Goal: Communication & Community: Answer question/provide support

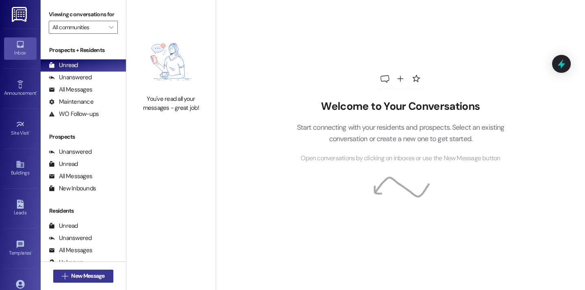
click at [97, 276] on span "New Message" at bounding box center [87, 275] width 33 height 9
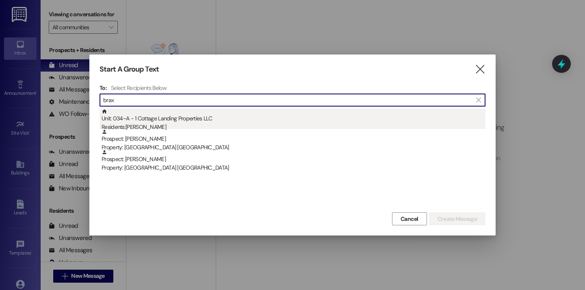
type input "brax"
click at [187, 118] on div "Unit: 034~A - 1 Cottage Landing Properties LLC Residents: Braxton Fryoux" at bounding box center [294, 119] width 384 height 23
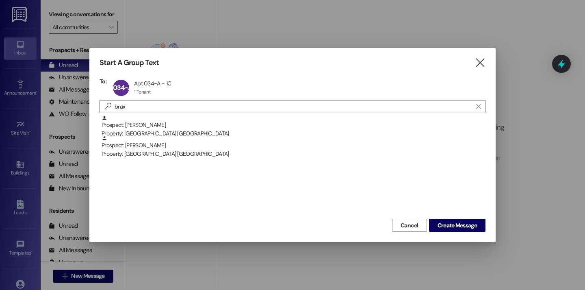
click at [440, 216] on div "Prospect: Braxton Fryoux Property: Cottage Landing Lafayette Prospect: Alyssa B…" at bounding box center [293, 166] width 386 height 102
click at [441, 224] on span "Create Message" at bounding box center [456, 225] width 39 height 9
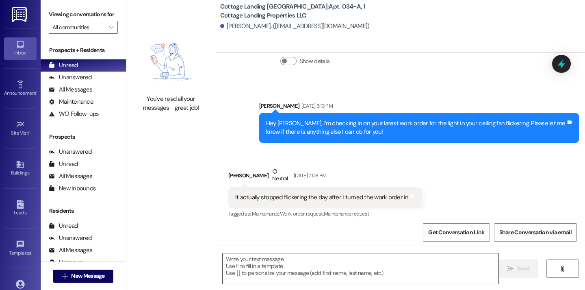
scroll to position [182, 0]
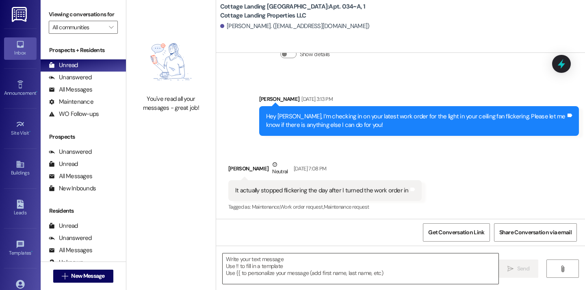
click at [279, 268] on textarea at bounding box center [361, 268] width 276 height 30
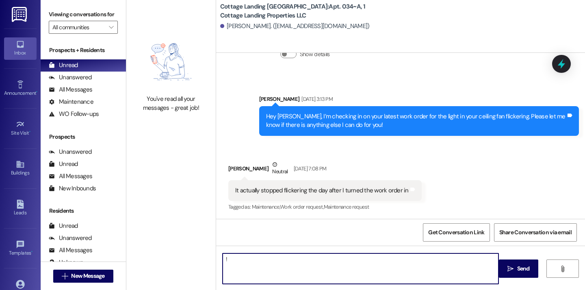
type textarea "!!"
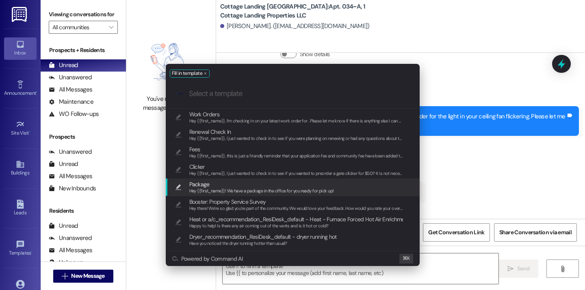
click at [222, 180] on span "Package" at bounding box center [261, 184] width 145 height 9
type textarea "Hey {{first_name}}! We have a package in the office for you ready for pick up!"
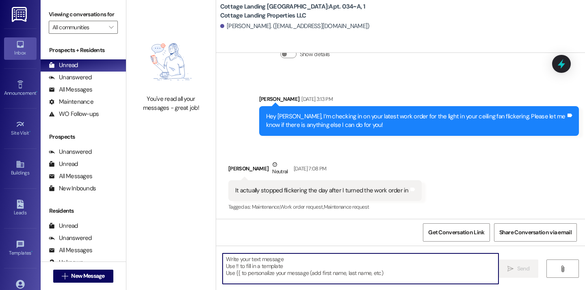
scroll to position [515, 0]
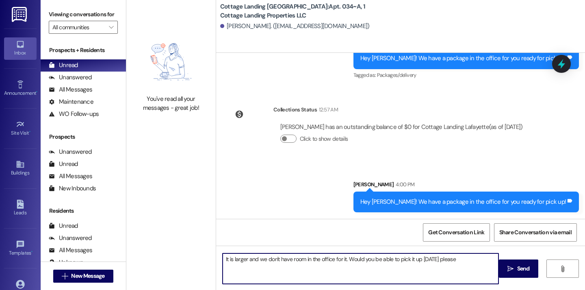
type textarea "It is larger and we don't have room in the office for it. Would you be able to …"
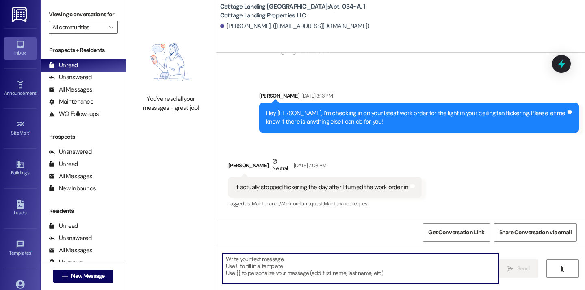
scroll to position [182, 0]
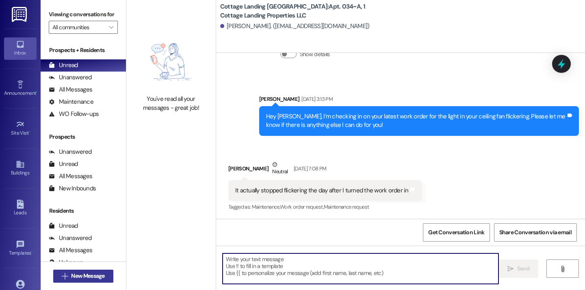
click at [86, 281] on button " New Message" at bounding box center [83, 275] width 60 height 13
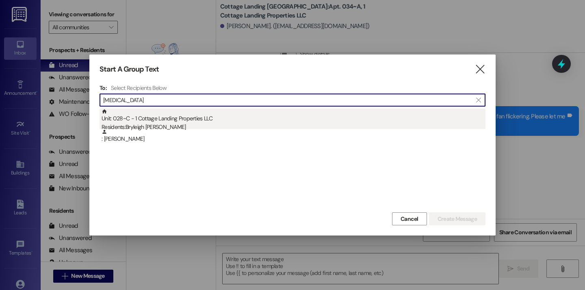
type input "cantil"
click at [178, 126] on div "Residents: Bryleigh Cantillo" at bounding box center [294, 127] width 384 height 9
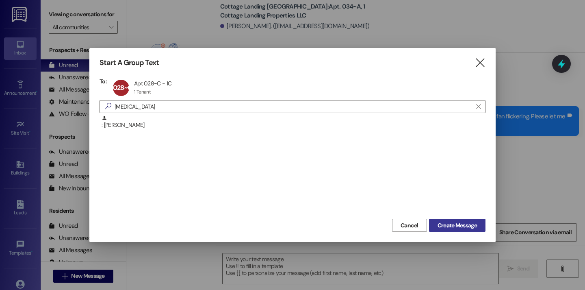
click at [443, 228] on span "Create Message" at bounding box center [456, 225] width 39 height 9
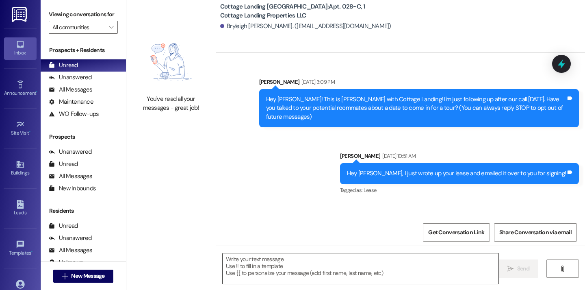
scroll to position [20821, 0]
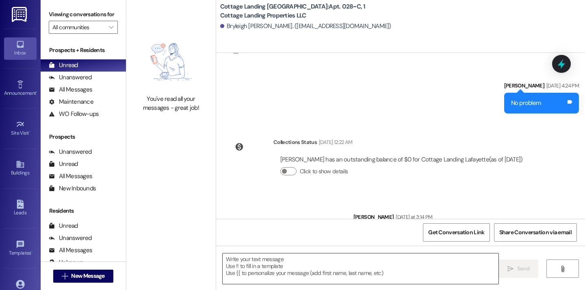
click at [288, 254] on textarea at bounding box center [361, 268] width 276 height 30
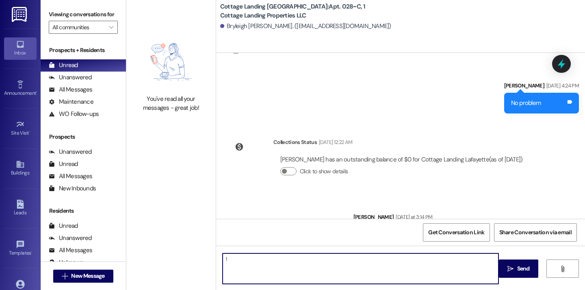
type textarea "!!"
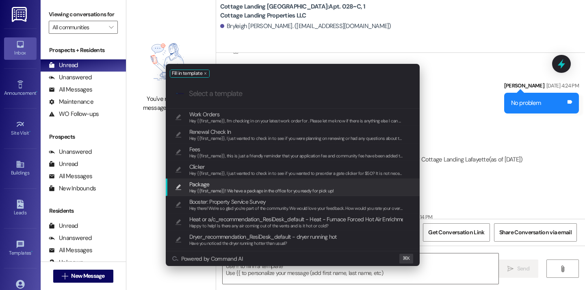
click at [267, 188] on span "Hey {{first_name}}! We have a package in the office for you ready for pick up!" at bounding box center [261, 191] width 145 height 6
type textarea "Hey {{first_name}}! We have a package in the office for you ready for pick up!"
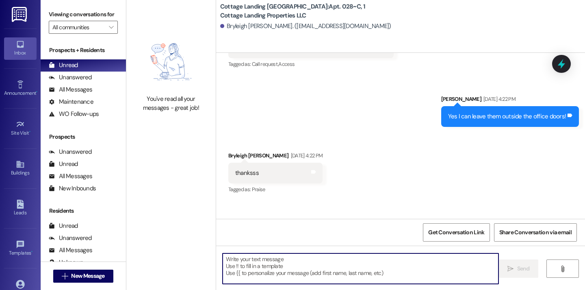
scroll to position [20641, 0]
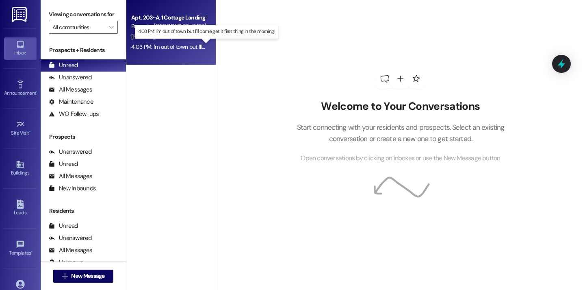
click at [188, 48] on div "4:03 PM: I'm out of town but I'll come get it first thing in the morning! 4:03 …" at bounding box center [210, 46] width 158 height 7
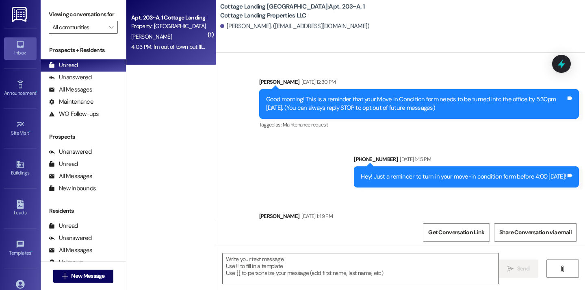
scroll to position [17799, 0]
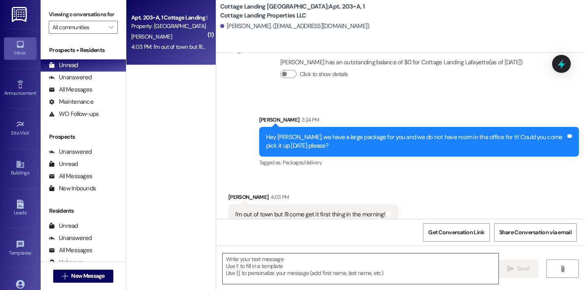
click at [290, 268] on textarea at bounding box center [361, 268] width 276 height 30
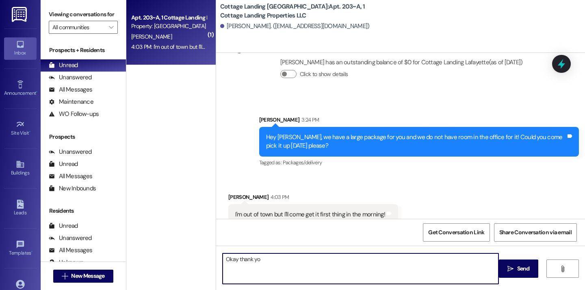
type textarea "Okay thank you"
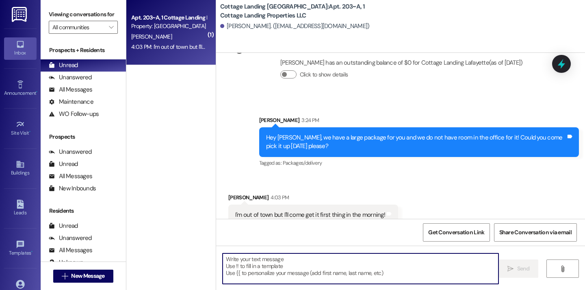
scroll to position [17855, 0]
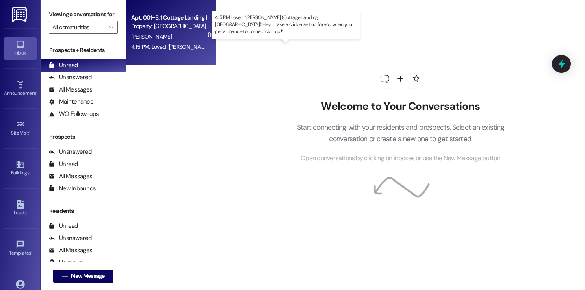
click at [190, 48] on div "4:15 PM: Loved “Maelin Crum (Cottage Landing Lafayette): Hey! I have a clicker …" at bounding box center [311, 46] width 361 height 7
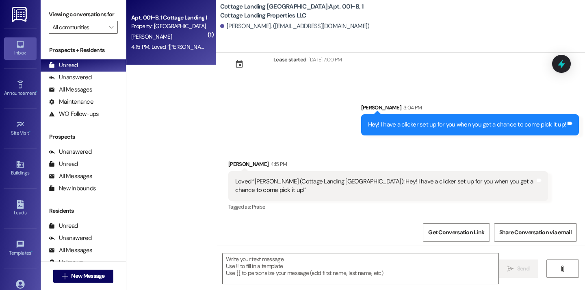
scroll to position [109, 0]
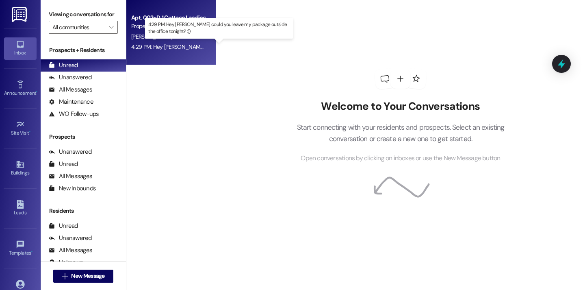
click at [183, 45] on div "4:29 PM: Hey maelin could you leave my package outside the office tonight? :)) …" at bounding box center [236, 46] width 211 height 7
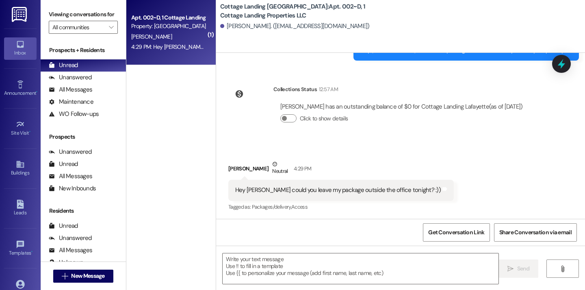
scroll to position [171, 0]
click at [275, 268] on textarea at bounding box center [361, 268] width 276 height 30
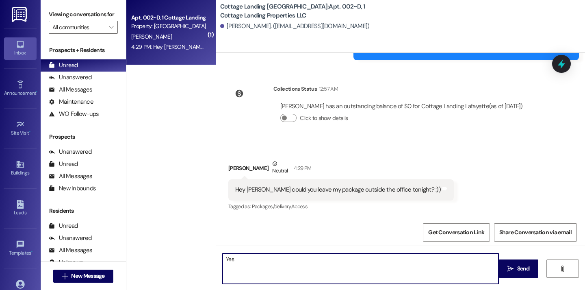
type textarea "Yes!"
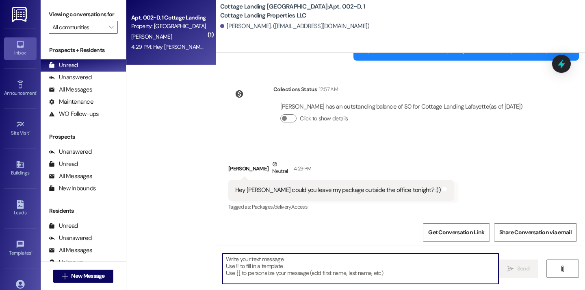
scroll to position [228, 0]
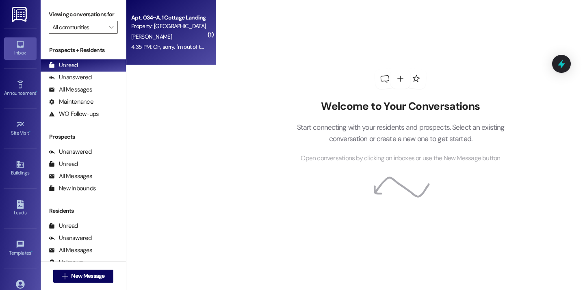
click at [191, 49] on div "4:35 PM: Oh, sorry. I'm out of town rn, but I can see if my roommate can swing …" at bounding box center [239, 46] width 217 height 7
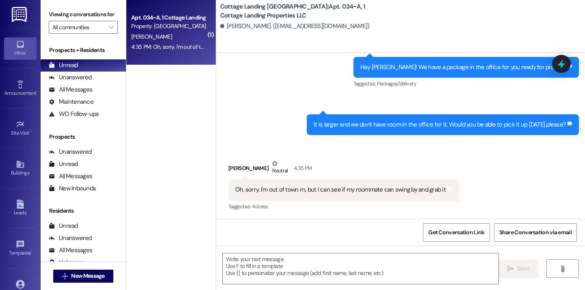
scroll to position [650, 0]
click at [275, 265] on textarea at bounding box center [361, 268] width 276 height 30
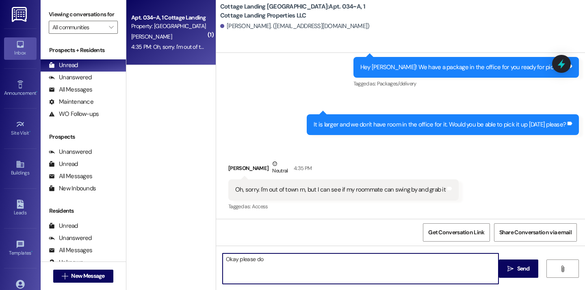
type textarea "Okay please do!"
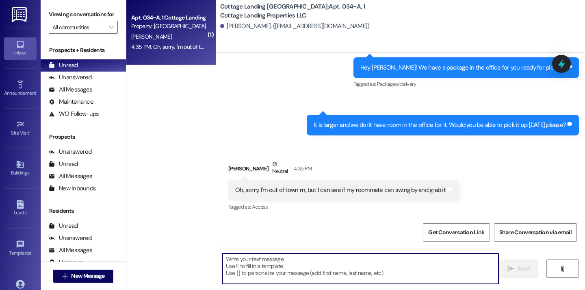
scroll to position [706, 0]
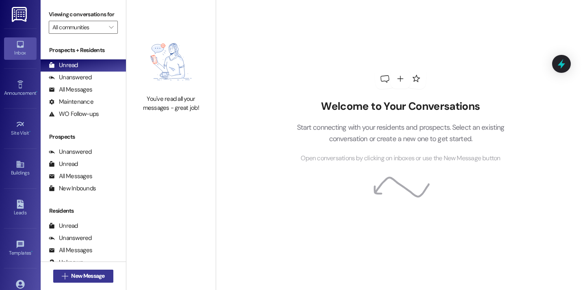
click at [99, 271] on span "New Message" at bounding box center [87, 275] width 33 height 9
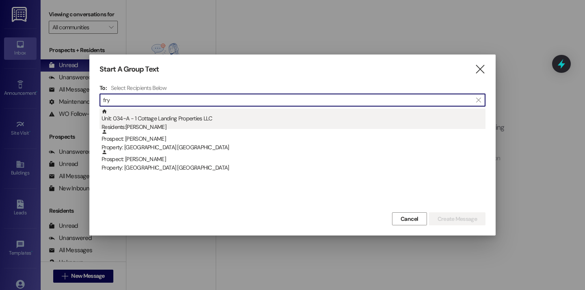
type input "fry"
click at [162, 114] on div "Unit: 034~A - 1 Cottage Landing Properties LLC Residents: Braxton Fryoux" at bounding box center [294, 119] width 384 height 23
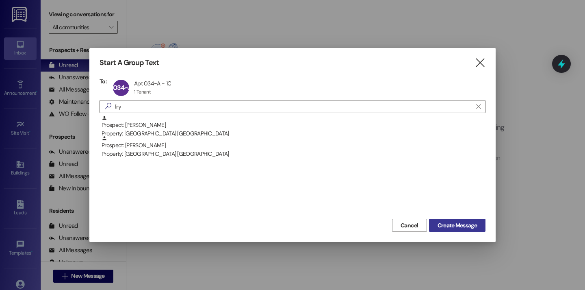
click at [439, 220] on button "Create Message" at bounding box center [457, 225] width 56 height 13
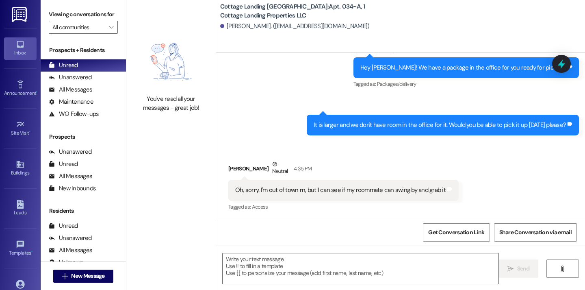
scroll to position [706, 0]
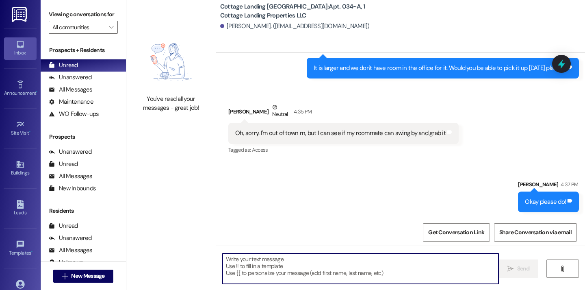
click at [265, 267] on textarea at bounding box center [361, 268] width 276 height 30
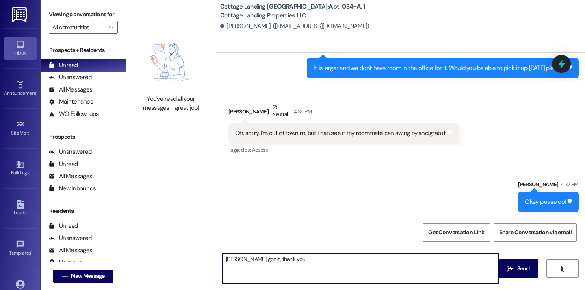
type textarea "Rob got it, thank you!"
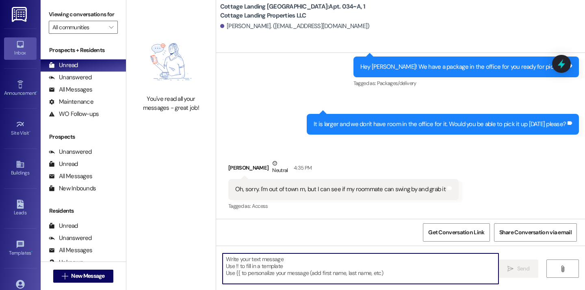
scroll to position [763, 0]
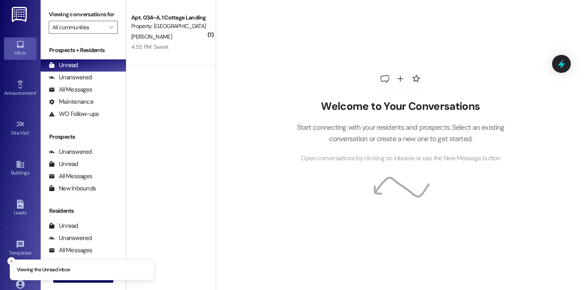
click at [183, 69] on div "( 1 ) Apt. 034~A, 1 Cottage Landing Properties LLC Property: Cottage Landing La…" at bounding box center [170, 116] width 89 height 232
click at [97, 268] on div " New Message" at bounding box center [83, 276] width 60 height 20
click at [97, 271] on button " New Message" at bounding box center [83, 275] width 60 height 13
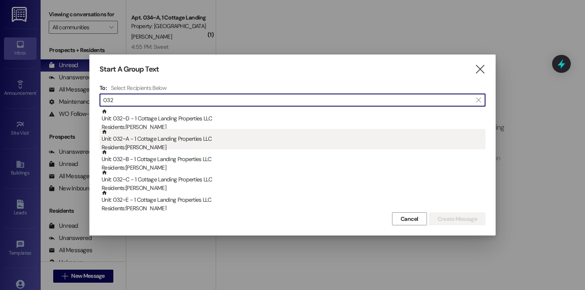
type input "032"
click at [152, 141] on div "Unit: 032~A - 1 Cottage Landing Properties LLC Residents: Baileigh Kellogg" at bounding box center [294, 140] width 384 height 23
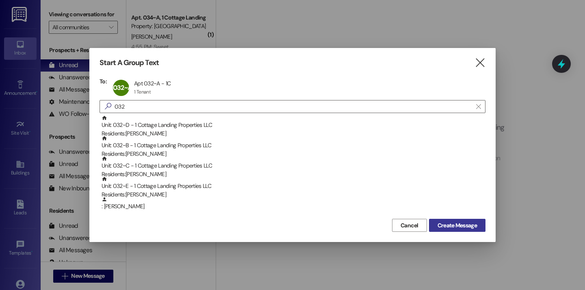
click at [450, 221] on span "Create Message" at bounding box center [456, 225] width 39 height 9
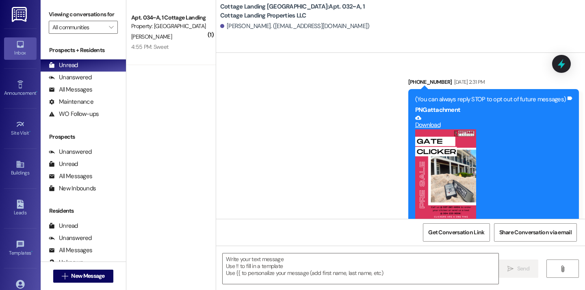
scroll to position [15267, 0]
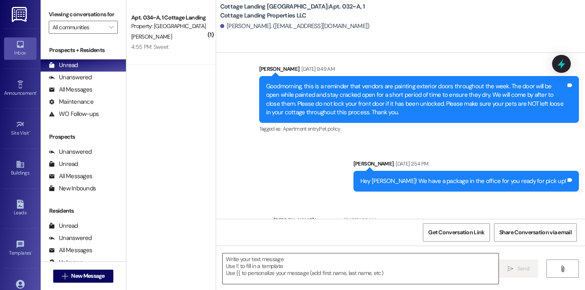
click at [250, 259] on textarea at bounding box center [361, 268] width 276 height 30
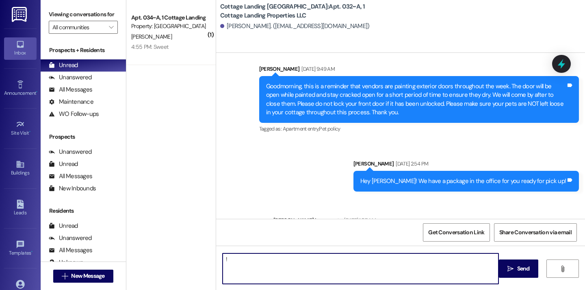
type textarea "!!"
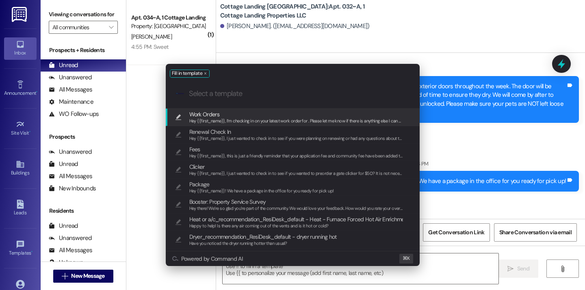
click at [221, 121] on span "Hey {{first_name}}, I’m checking in on your latest work order for . Please let …" at bounding box center [304, 121] width 230 height 6
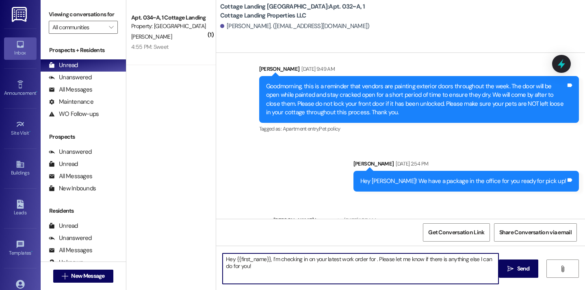
click at [370, 260] on textarea "Hey {{first_name}}, I’m checking in on your latest work order for . Please let …" at bounding box center [361, 268] width 276 height 30
type textarea "Hey {{first_name}}, I’m checking in on your latest work order for the vent fan …"
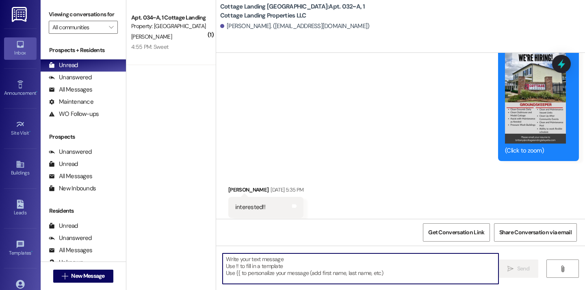
scroll to position [9456, 0]
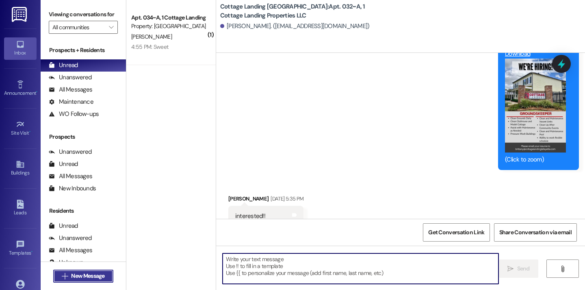
click at [91, 275] on span "New Message" at bounding box center [87, 275] width 33 height 9
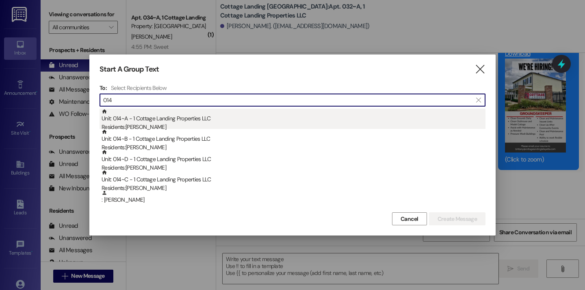
type input "014"
click at [184, 124] on div "Residents: Aleigha Le" at bounding box center [294, 127] width 384 height 9
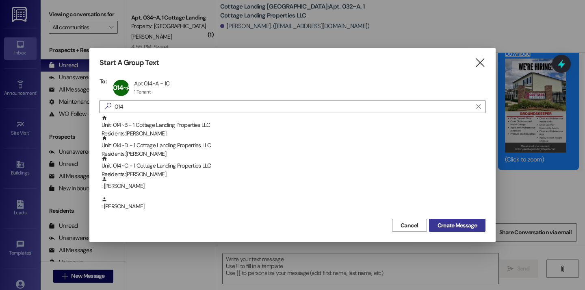
click at [450, 228] on span "Create Message" at bounding box center [456, 225] width 39 height 9
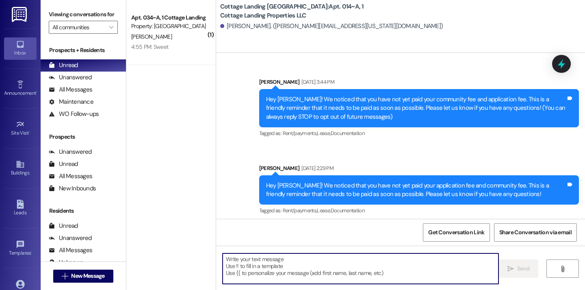
click at [275, 270] on textarea at bounding box center [361, 268] width 276 height 30
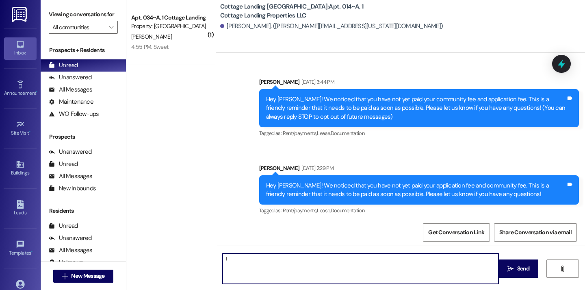
type textarea "!!"
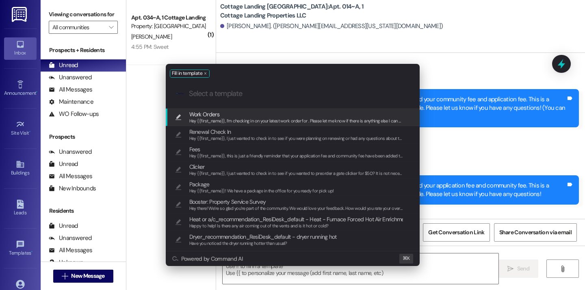
drag, startPoint x: 255, startPoint y: 185, endPoint x: 274, endPoint y: 116, distance: 71.6
click at [274, 116] on div "Work Orders Hey {{first_name}}, I’m checking in on your latest work order for .…" at bounding box center [293, 195] width 254 height 175
click at [274, 116] on span "Work Orders" at bounding box center [296, 114] width 214 height 9
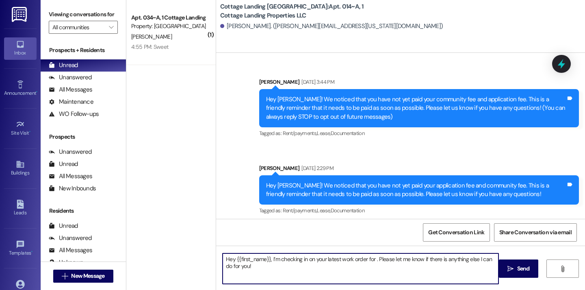
click at [374, 258] on textarea "Hey {{first_name}}, I’m checking in on your latest work order for . Please let …" at bounding box center [361, 268] width 276 height 30
type textarea "Hey {{first_name}}, I’m checking in on your latest work order for the ice maker…"
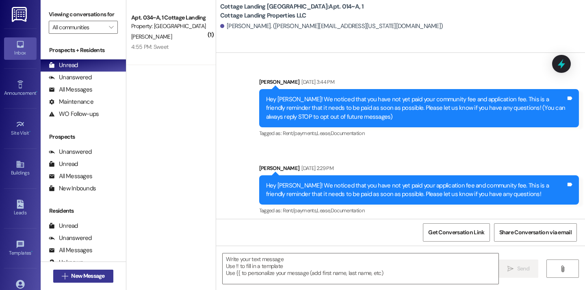
click at [94, 276] on span "New Message" at bounding box center [87, 275] width 33 height 9
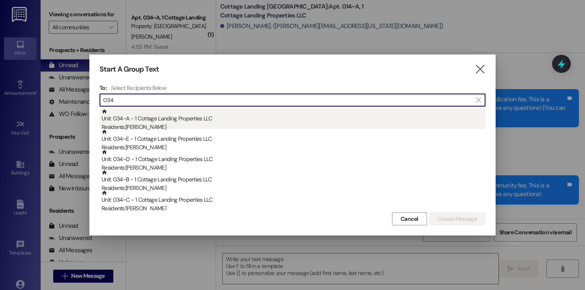
type input "034"
click at [203, 114] on div "Unit: 034~A - 1 Cottage Landing Properties LLC Residents: Braxton Fryoux" at bounding box center [294, 119] width 384 height 23
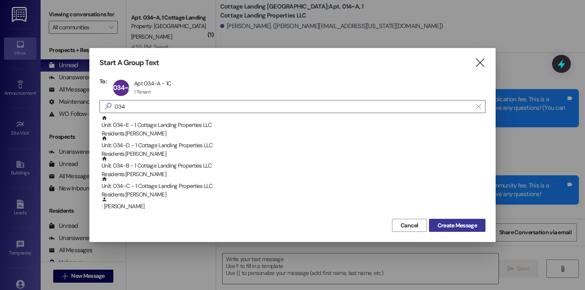
click at [450, 229] on span "Create Message" at bounding box center [456, 225] width 39 height 9
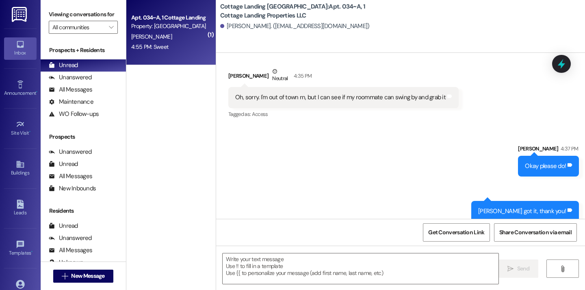
scroll to position [820, 0]
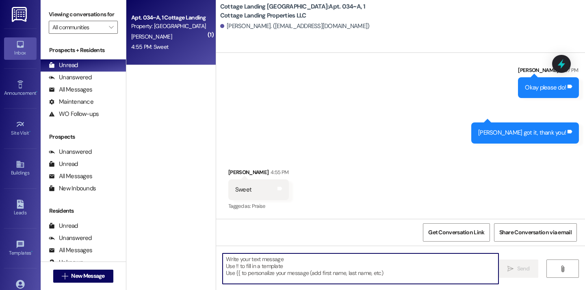
click at [250, 275] on textarea at bounding box center [361, 268] width 276 height 30
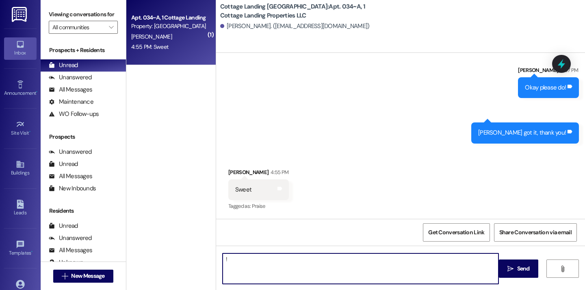
type textarea "!!"
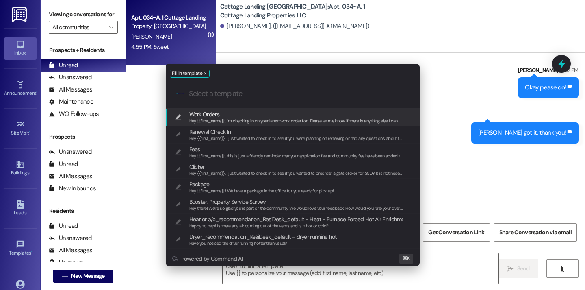
click at [282, 121] on span "Hey {{first_name}}, I’m checking in on your latest work order for . Please let …" at bounding box center [304, 121] width 230 height 6
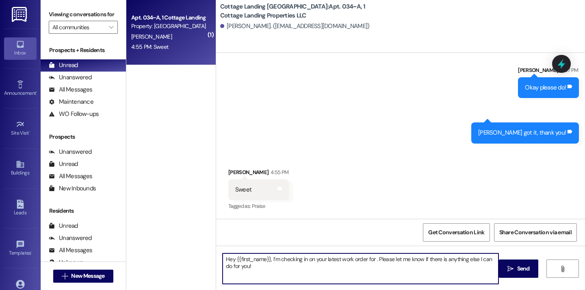
click at [372, 262] on textarea "Hey {{first_name}}, I’m checking in on your latest work order for . Please let …" at bounding box center [361, 268] width 276 height 30
type textarea "Hey {{first_name}}, I’m checking in on your latest work order for the ice maker…"
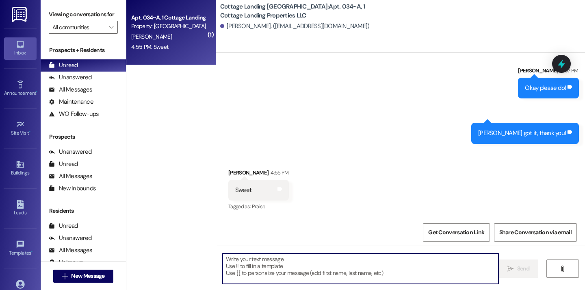
scroll to position [885, 0]
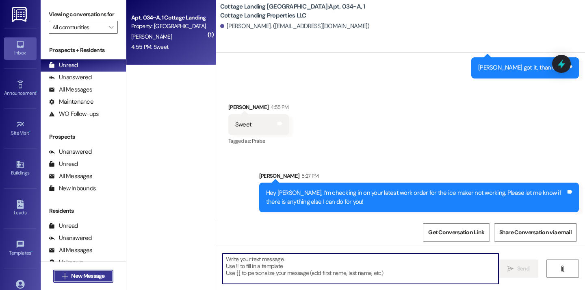
click at [105, 278] on button " New Message" at bounding box center [83, 275] width 60 height 13
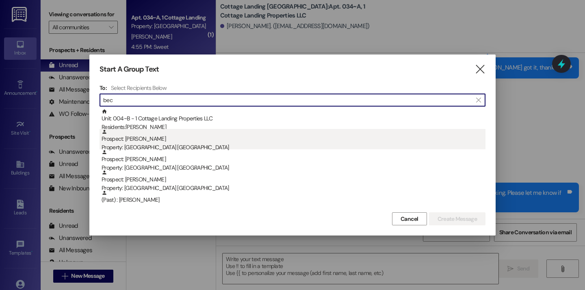
type input "bec"
click at [152, 129] on div "Prospect: Malcholm Bech Property: Cottage Landing Lafayette" at bounding box center [294, 140] width 384 height 23
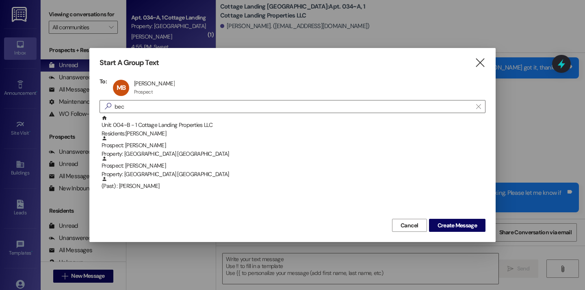
click at [143, 73] on div "Start A Group Text  To: MB Malcholm Bech Malcholm Bech Prospect Prospect click…" at bounding box center [292, 145] width 406 height 194
click at [143, 79] on div "MB Malcholm Bech Malcholm Bech Prospect Prospect click to remove" at bounding box center [146, 88] width 71 height 20
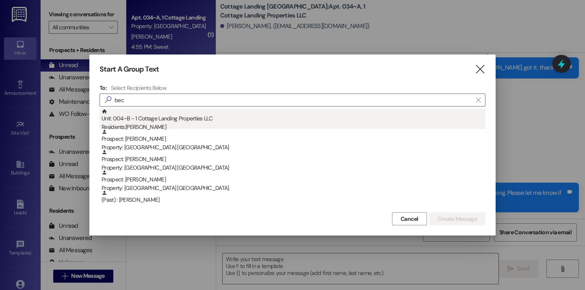
click at [157, 117] on div "Unit: 004~B - 1 Cottage Landing Properties LLC Residents: Emma Becnel" at bounding box center [294, 119] width 384 height 23
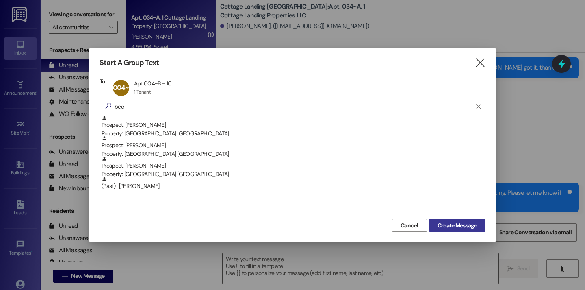
click at [446, 227] on span "Create Message" at bounding box center [456, 225] width 39 height 9
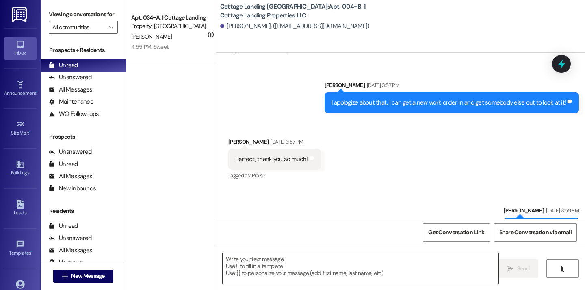
click at [308, 255] on textarea at bounding box center [361, 268] width 276 height 30
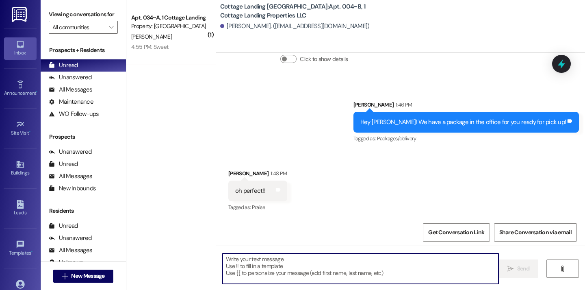
scroll to position [1022, 0]
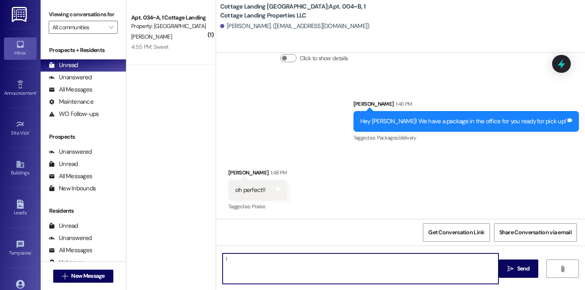
type textarea "!!"
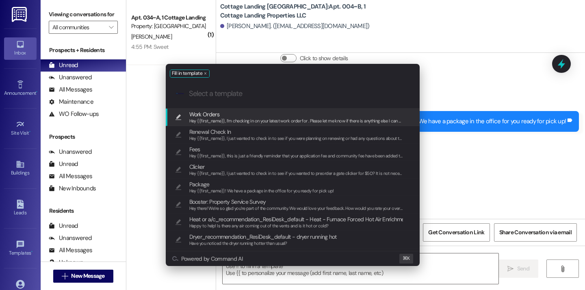
click at [241, 119] on span "Hey {{first_name}}, I’m checking in on your latest work order for . Please let …" at bounding box center [304, 121] width 230 height 6
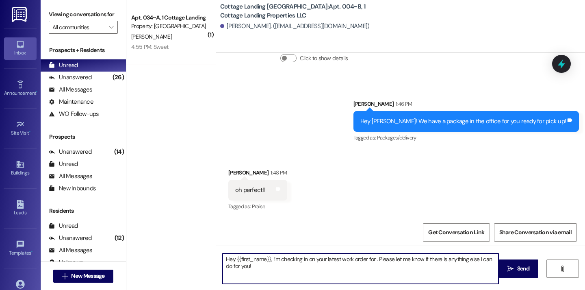
click at [370, 259] on textarea "Hey {{first_name}}, I’m checking in on your latest work order for . Please let …" at bounding box center [361, 268] width 276 height 30
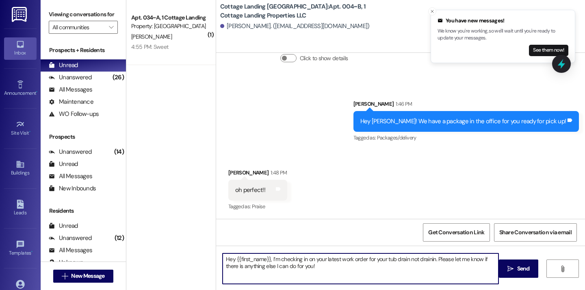
type textarea "Hey {{first_name}}, I’m checking in on your latest work order for your tub drai…"
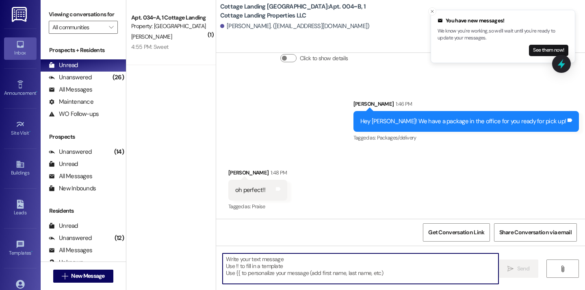
scroll to position [1087, 0]
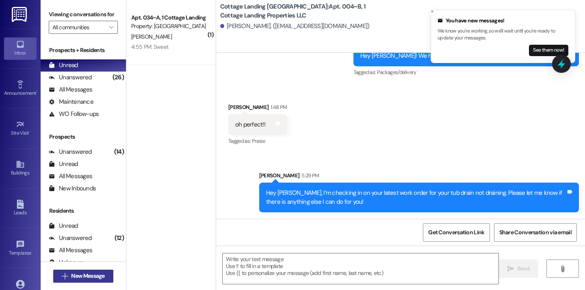
click at [102, 272] on span "New Message" at bounding box center [87, 275] width 33 height 9
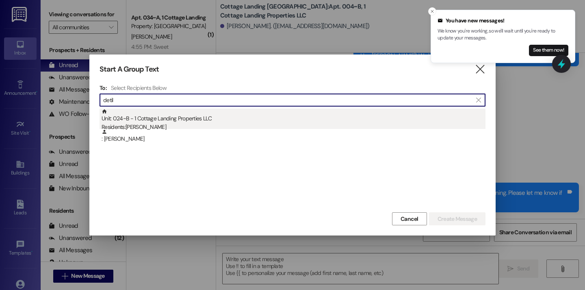
type input "detil"
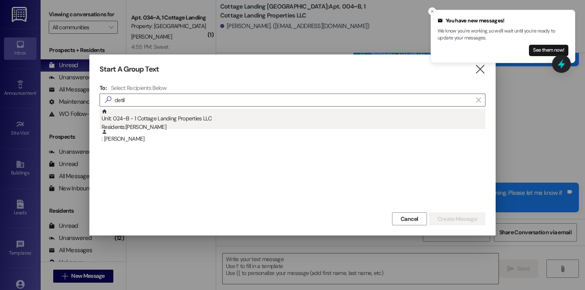
click at [167, 123] on div "Residents: Camryn Detillier" at bounding box center [294, 127] width 384 height 9
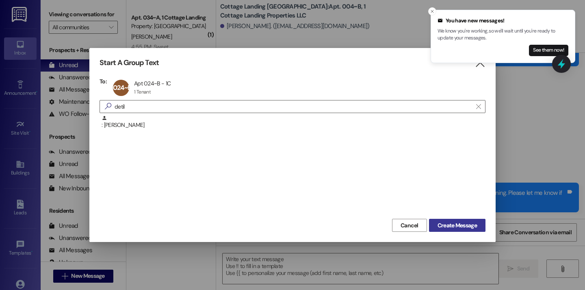
click at [455, 224] on span "Create Message" at bounding box center [456, 225] width 39 height 9
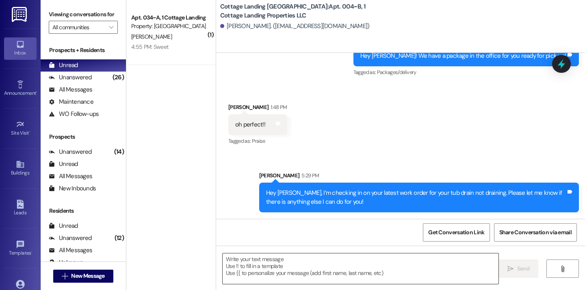
click at [285, 255] on textarea at bounding box center [361, 268] width 276 height 30
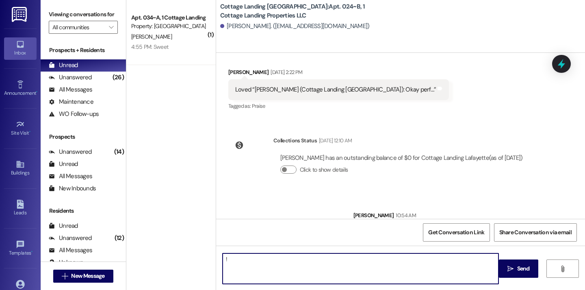
type textarea "!!"
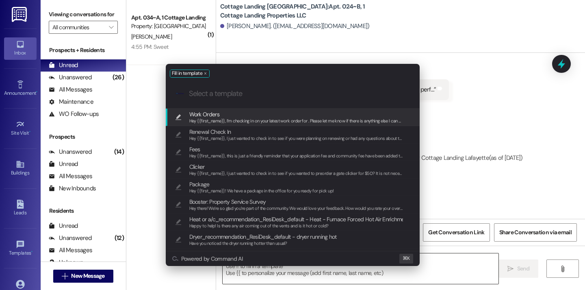
scroll to position [12132, 0]
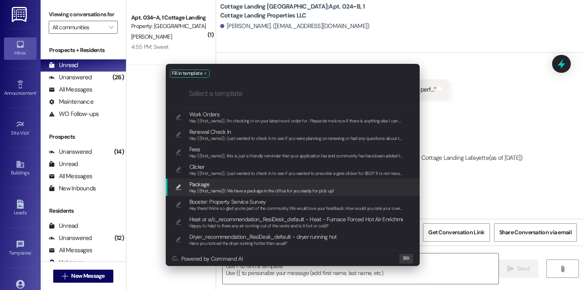
click at [240, 185] on span "Package" at bounding box center [261, 184] width 145 height 9
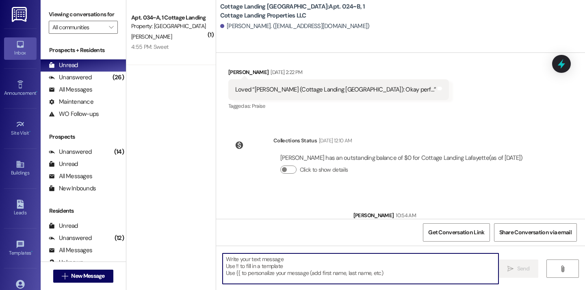
type textarea "Hey {{first_name}}! We have a package in the office for you ready for pick up!"
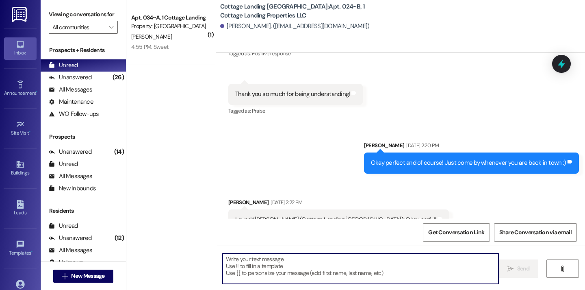
scroll to position [12189, 0]
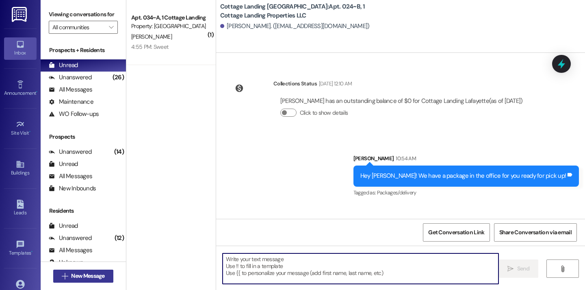
click at [76, 279] on span "New Message" at bounding box center [87, 275] width 33 height 9
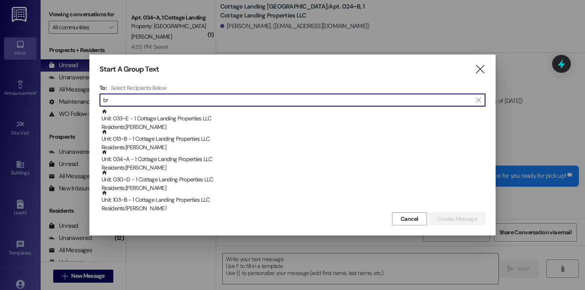
type input "b"
type input "3"
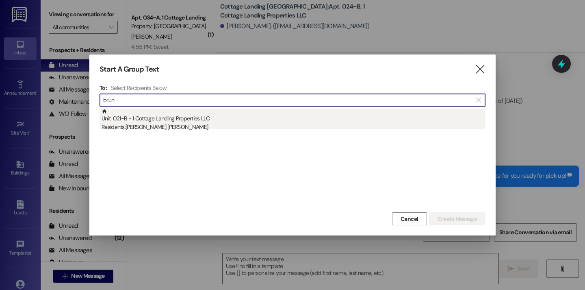
type input "brun"
click at [230, 128] on div "Residents: Presley Bruni" at bounding box center [294, 127] width 384 height 9
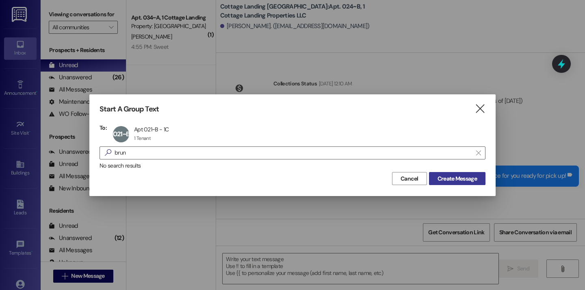
click at [460, 184] on button "Create Message" at bounding box center [457, 178] width 56 height 13
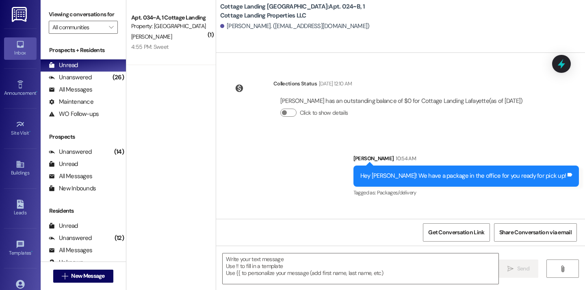
click at [458, 223] on div "Maelin Crum 5:29 PM" at bounding box center [465, 228] width 225 height 11
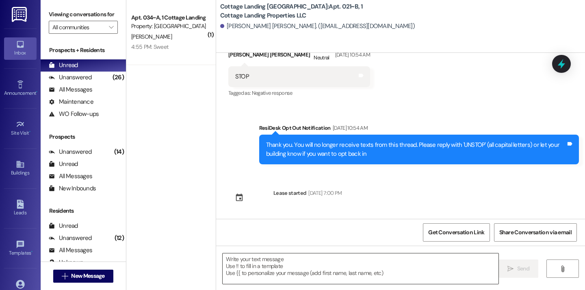
click at [294, 264] on textarea at bounding box center [361, 268] width 276 height 30
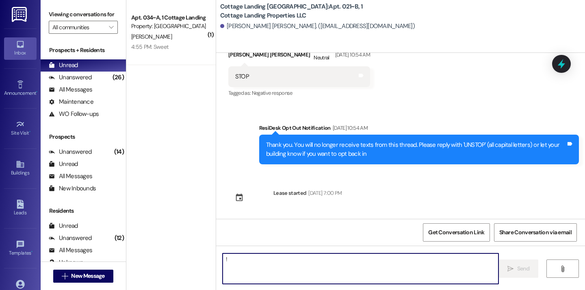
type textarea "!!"
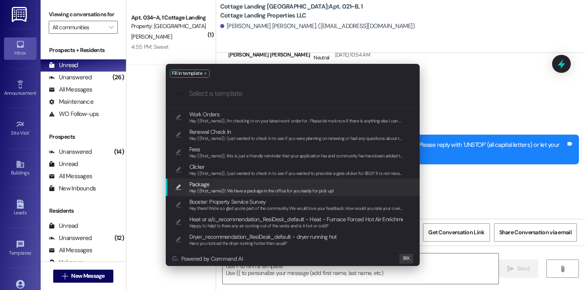
click at [238, 187] on div "Hey {{first_name}}! We have a package in the office for you ready for pick up!" at bounding box center [261, 190] width 145 height 7
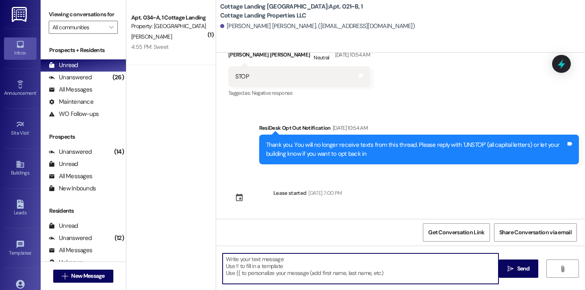
type textarea "Hey {{first_name}}! We have a package in the office for you ready for pick up!"
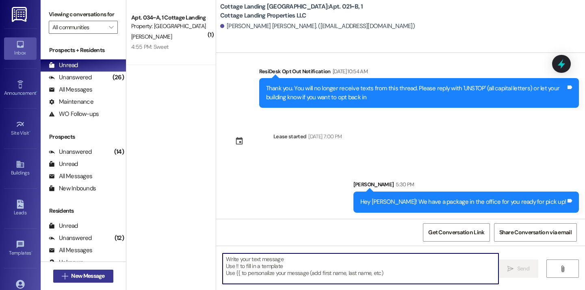
click at [91, 282] on button " New Message" at bounding box center [83, 275] width 60 height 13
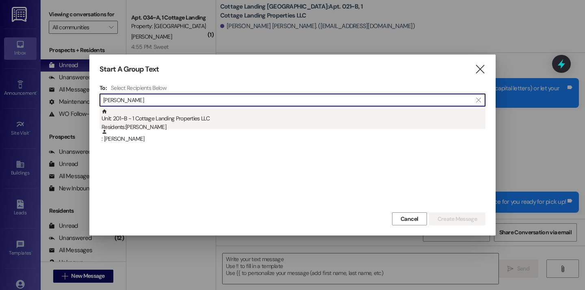
type input "stum"
click at [171, 121] on div "Unit: 201~B - 1 Cottage Landing Properties LLC Residents: Jacob Stumpf" at bounding box center [294, 119] width 384 height 23
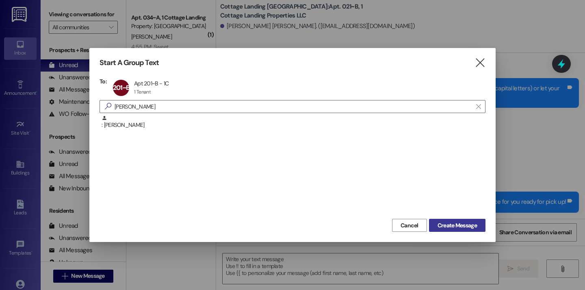
click at [454, 225] on span "Create Message" at bounding box center [456, 225] width 39 height 9
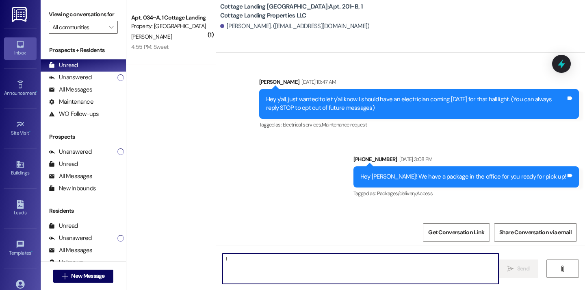
type textarea "!!"
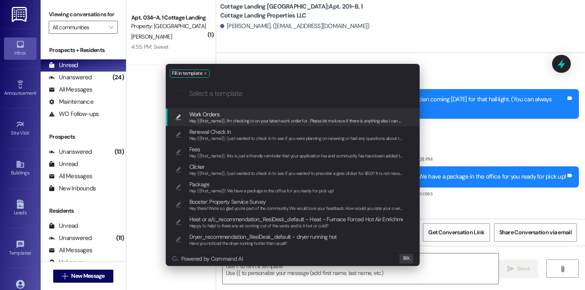
scroll to position [17642, 0]
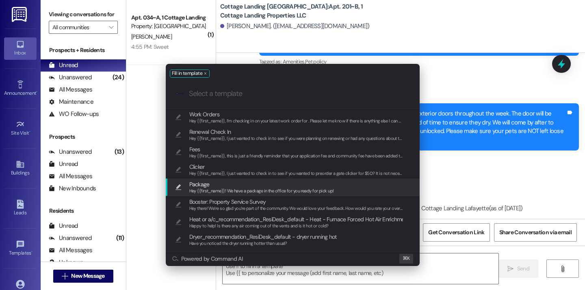
click at [293, 191] on span "Hey {{first_name}}! We have a package in the office for you ready for pick up!" at bounding box center [261, 191] width 145 height 6
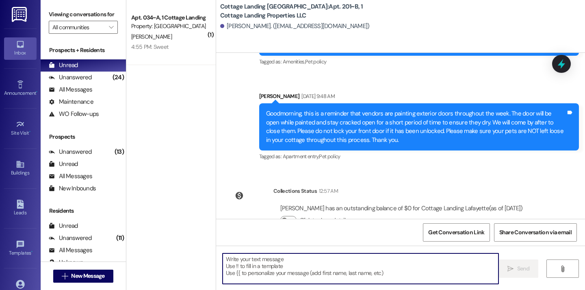
type textarea "Hey {{first_name}}! We have a package in the office for you ready for pick up!"
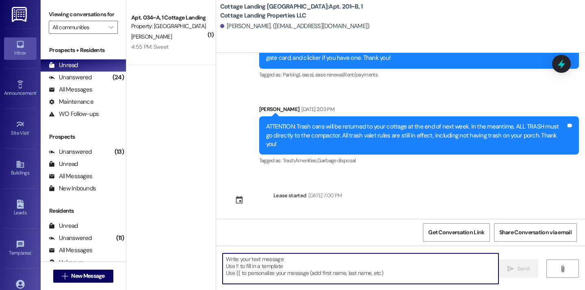
scroll to position [17699, 0]
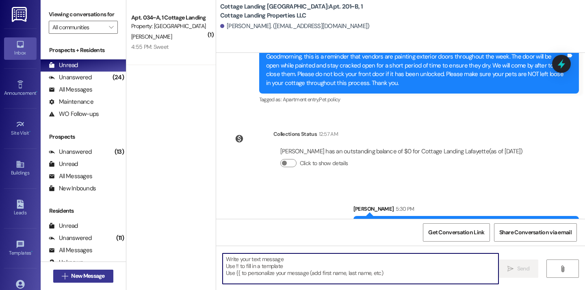
click at [91, 279] on span "New Message" at bounding box center [87, 275] width 33 height 9
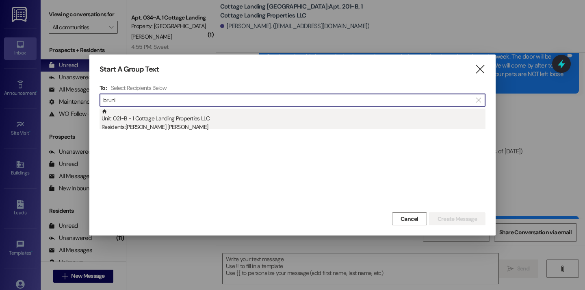
type input "bruni"
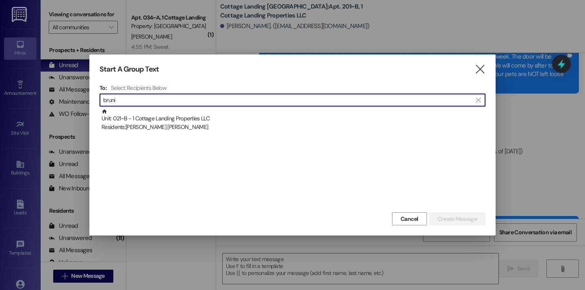
click at [183, 127] on div "Residents: Presley Bruni" at bounding box center [294, 127] width 384 height 9
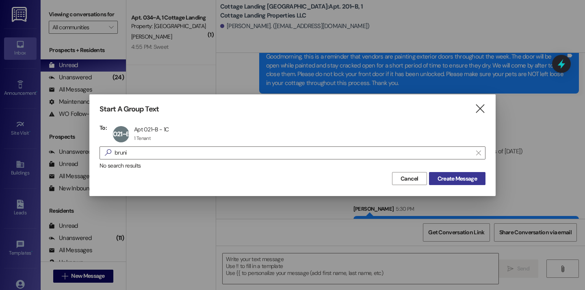
click at [446, 173] on button "Create Message" at bounding box center [457, 178] width 56 height 13
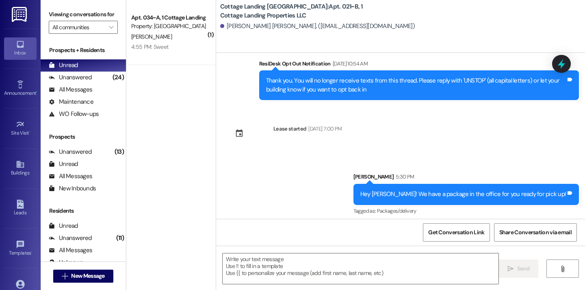
scroll to position [165, 0]
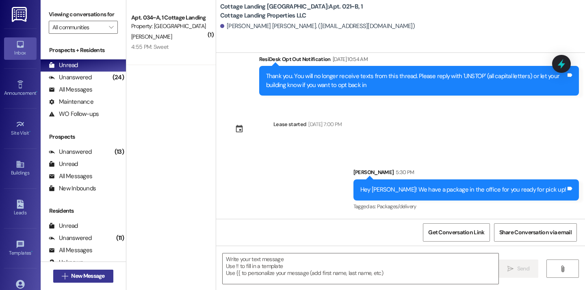
click at [69, 278] on span "New Message" at bounding box center [87, 275] width 37 height 9
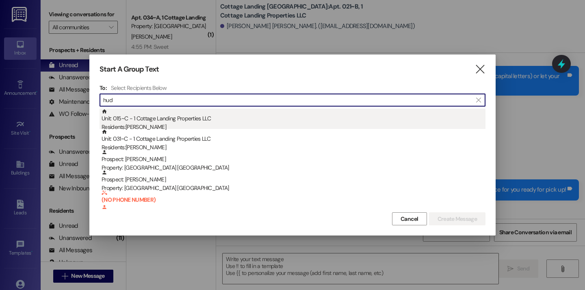
type input "hud"
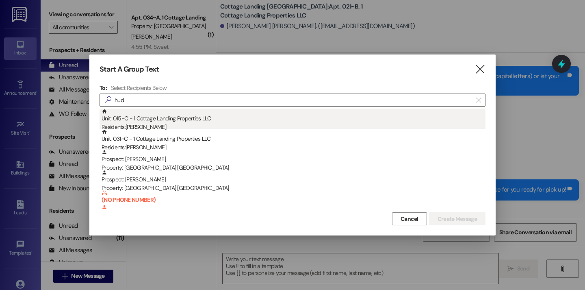
click at [145, 122] on div "Unit: 015~C - 1 Cottage Landing Properties LLC Residents: Rebekah Hudson" at bounding box center [294, 119] width 384 height 23
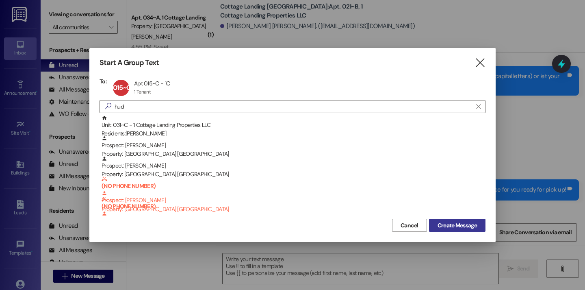
click at [462, 225] on span "Create Message" at bounding box center [456, 225] width 39 height 9
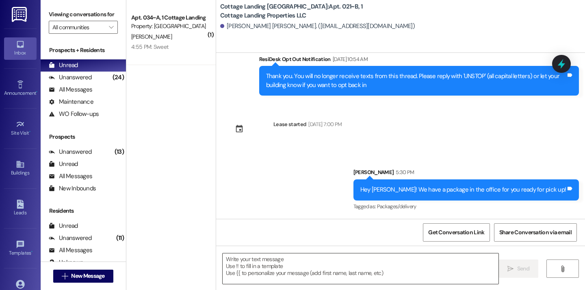
click at [324, 259] on textarea at bounding box center [361, 268] width 276 height 30
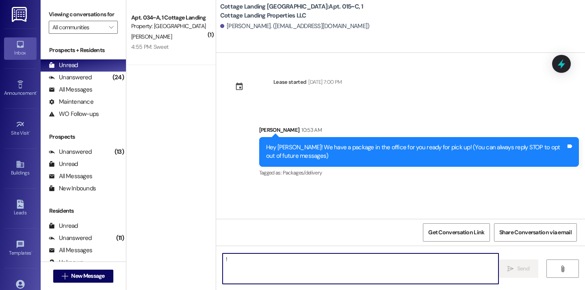
type textarea "!!"
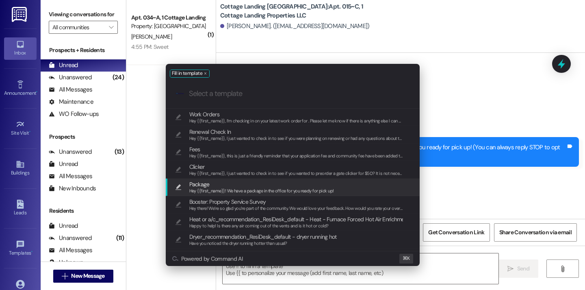
click at [270, 191] on span "Hey {{first_name}}! We have a package in the office for you ready for pick up!" at bounding box center [261, 191] width 145 height 6
type textarea "Hey {{first_name}}! We have a package in the office for you ready for pick up!"
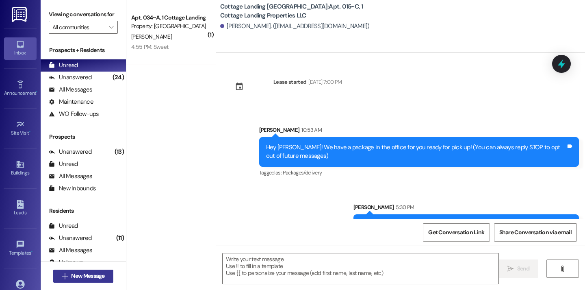
click at [103, 281] on button " New Message" at bounding box center [83, 275] width 60 height 13
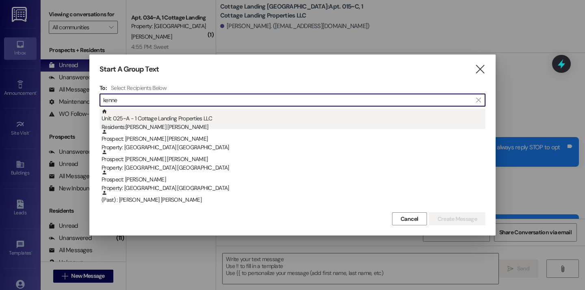
type input "kenne"
click at [184, 109] on div "Unit: 025~A - 1 Cottage Landing Properties LLC Residents: Sutton Kennedy" at bounding box center [294, 119] width 384 height 23
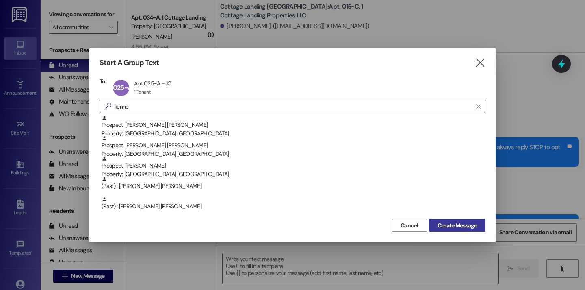
click at [447, 227] on span "Create Message" at bounding box center [456, 225] width 39 height 9
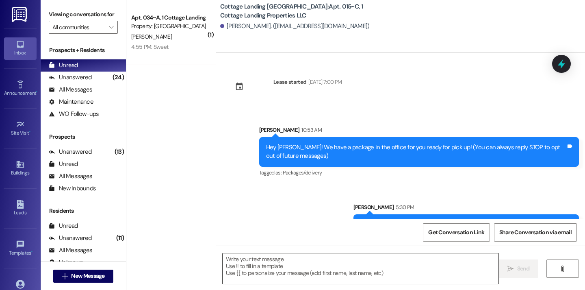
click at [320, 270] on textarea at bounding box center [361, 268] width 276 height 30
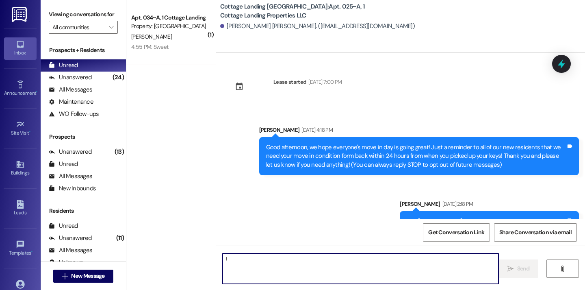
type textarea "!!"
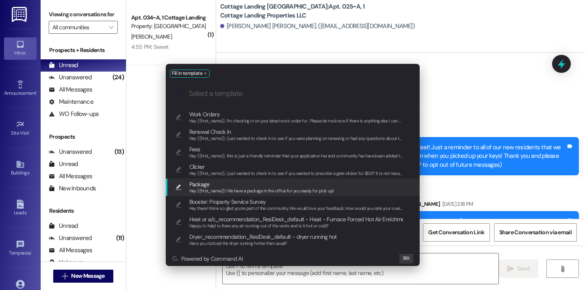
click at [265, 185] on span "Package" at bounding box center [261, 184] width 145 height 9
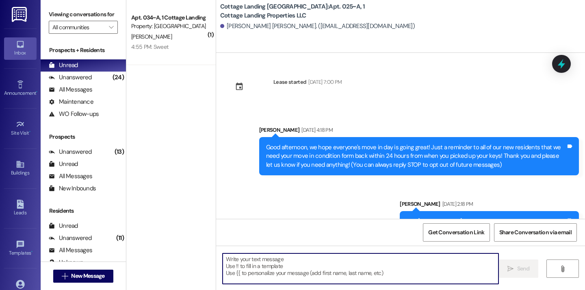
type textarea "Hey {{first_name}}! We have a package in the office for you ready for pick up!"
click at [93, 285] on div " New Message" at bounding box center [83, 276] width 60 height 20
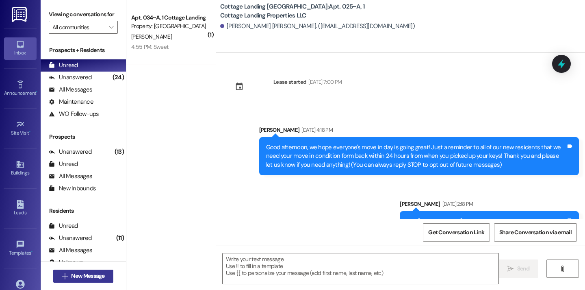
click at [93, 279] on span "New Message" at bounding box center [87, 275] width 33 height 9
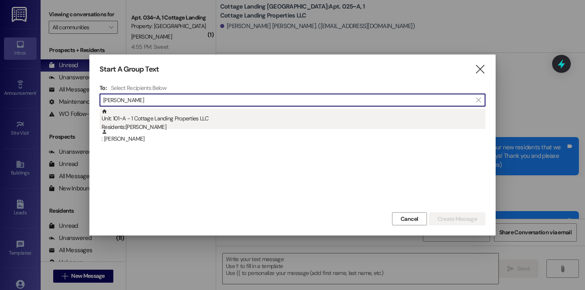
type input "lemoi"
click at [164, 119] on div "Unit: 101~A - 1 Cottage Landing Properties LLC Residents: Lily Lemoine" at bounding box center [294, 119] width 384 height 23
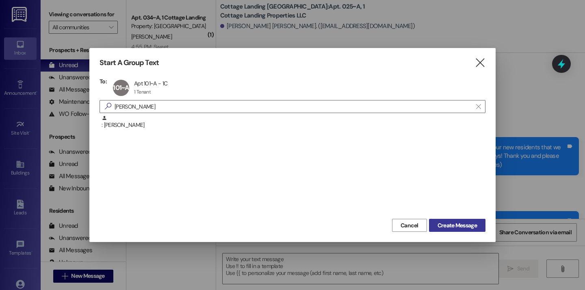
click at [446, 221] on span "Create Message" at bounding box center [456, 225] width 39 height 9
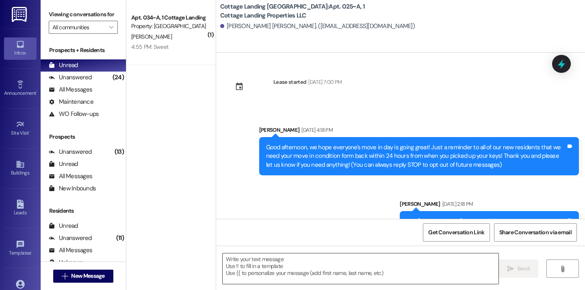
click at [368, 261] on textarea at bounding box center [361, 268] width 276 height 30
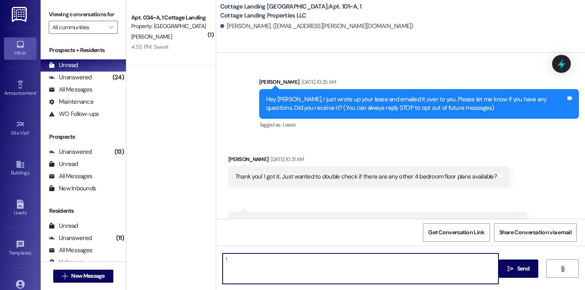
type textarea "!!"
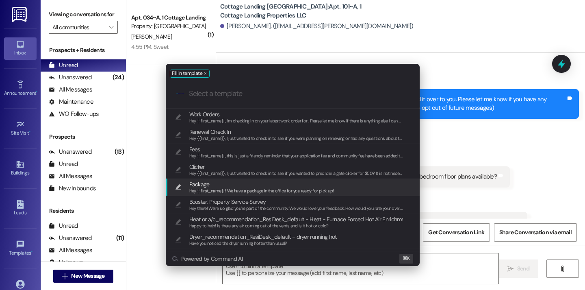
scroll to position [15293, 0]
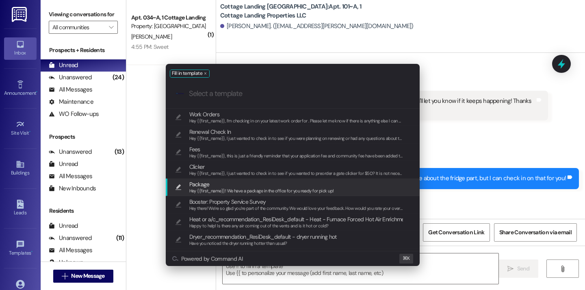
click at [284, 194] on div "Hey {{first_name}}! We have a package in the office for you ready for pick up!" at bounding box center [261, 190] width 145 height 7
type textarea "Hey {{first_name}}! We have a package in the office for you ready for pick up!"
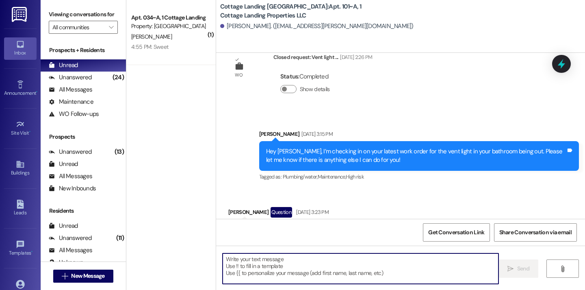
scroll to position [15162, 0]
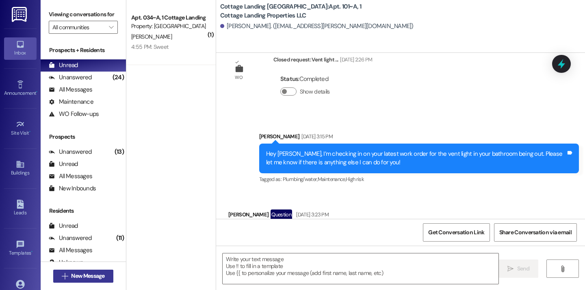
click at [71, 277] on span "New Message" at bounding box center [87, 275] width 33 height 9
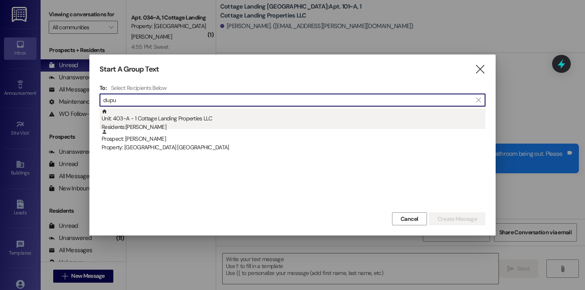
type input "dupu"
click at [178, 113] on div "Unit: 403~A - 1 Cottage Landing Properties LLC Residents: Cambre Dupuy" at bounding box center [294, 119] width 384 height 23
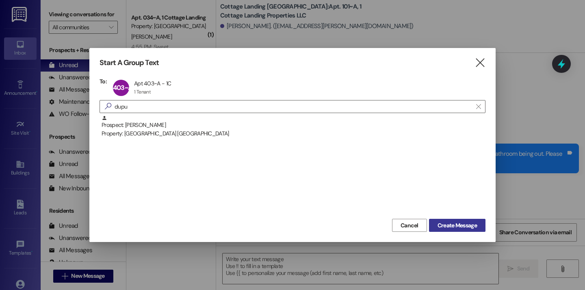
click at [461, 226] on span "Create Message" at bounding box center [456, 225] width 39 height 9
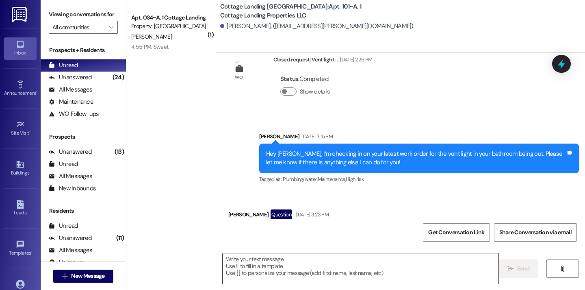
click at [363, 260] on textarea at bounding box center [361, 268] width 276 height 30
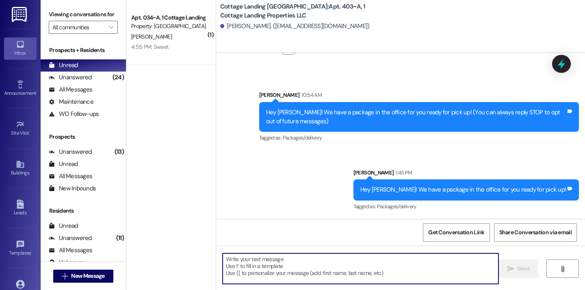
scroll to position [51, 0]
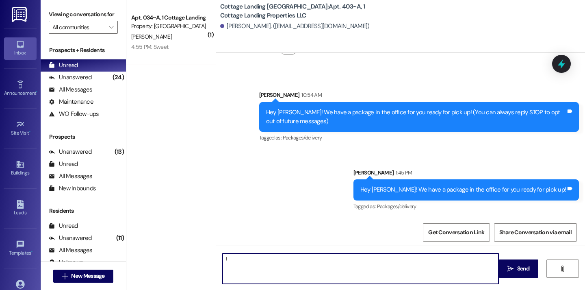
type textarea "!!"
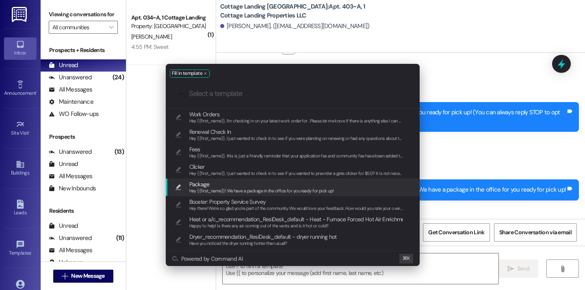
click at [262, 184] on span "Package" at bounding box center [261, 184] width 145 height 9
type textarea "Hey {{first_name}}! We have a package in the office for you ready for pick up!"
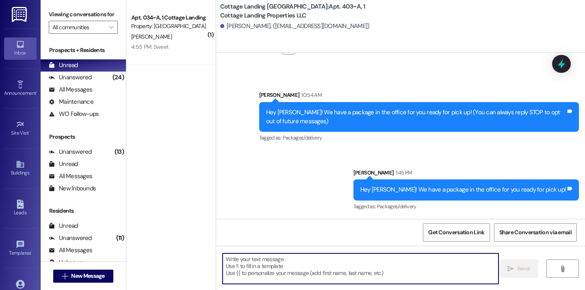
click at [96, 282] on div " New Message" at bounding box center [83, 276] width 60 height 20
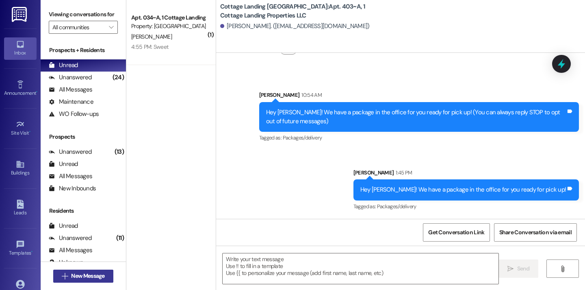
click at [99, 275] on span "New Message" at bounding box center [87, 275] width 33 height 9
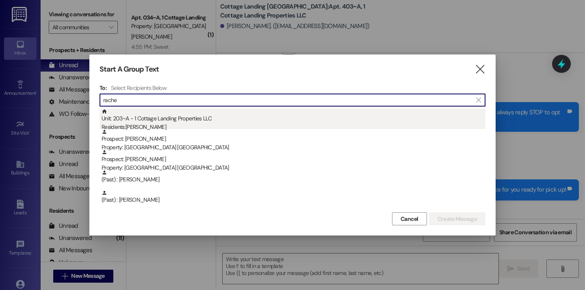
type input "rache"
click at [185, 112] on div "Unit: 203~A - 1 Cottage Landing Properties LLC Residents: Rachel Morvant" at bounding box center [294, 119] width 384 height 23
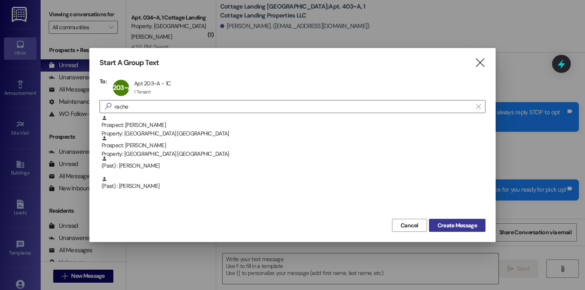
click at [465, 230] on button "Create Message" at bounding box center [457, 225] width 56 height 13
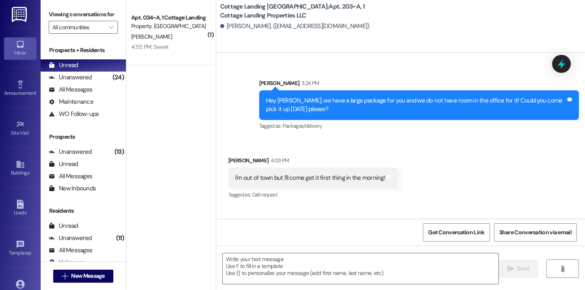
scroll to position [17855, 0]
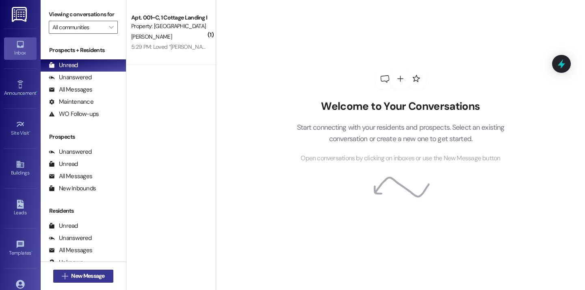
click at [79, 273] on span "New Message" at bounding box center [87, 275] width 33 height 9
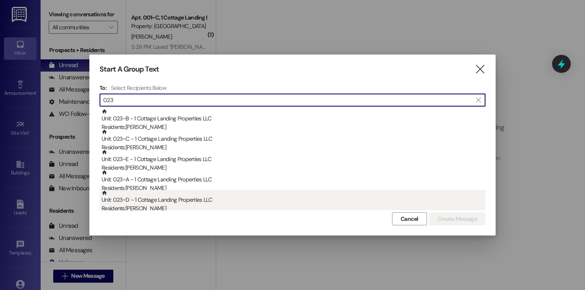
type input "023"
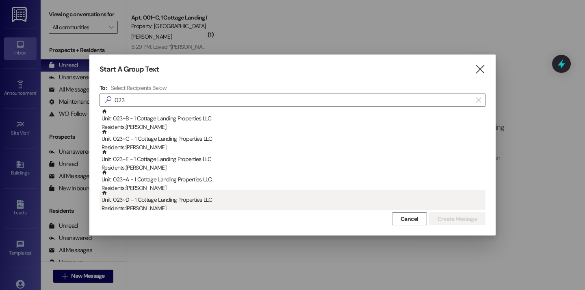
click at [196, 203] on div "Unit: 023~D - 1 Cottage Landing Properties LLC Residents: Jacob Gautreaux" at bounding box center [294, 201] width 384 height 23
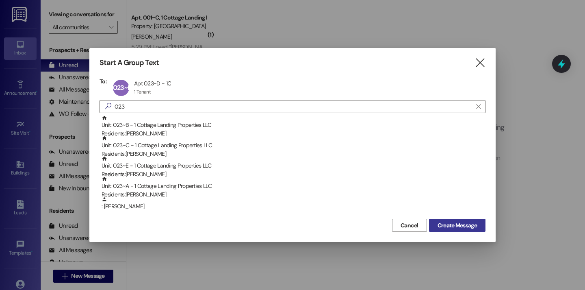
click at [464, 223] on span "Create Message" at bounding box center [456, 225] width 39 height 9
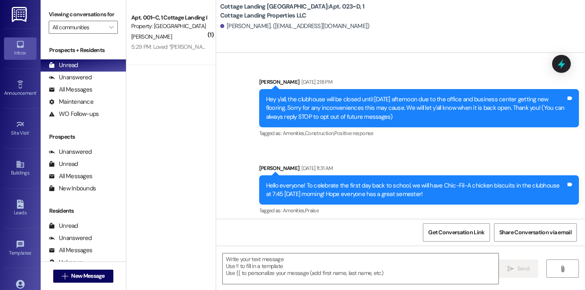
scroll to position [7477, 0]
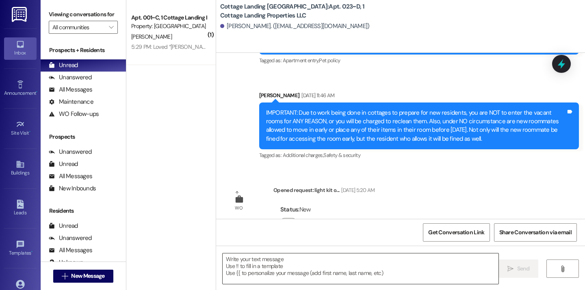
click at [248, 260] on textarea at bounding box center [361, 268] width 276 height 30
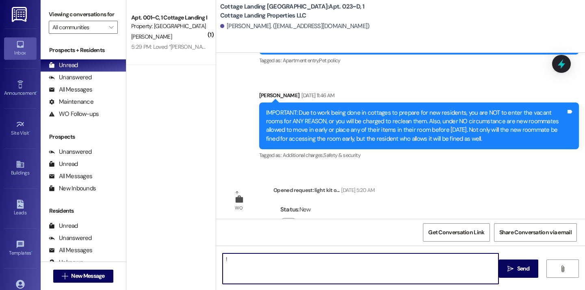
type textarea "!!"
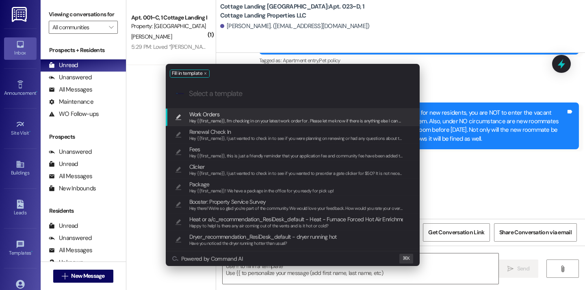
click at [238, 115] on span "Work Orders" at bounding box center [296, 114] width 214 height 9
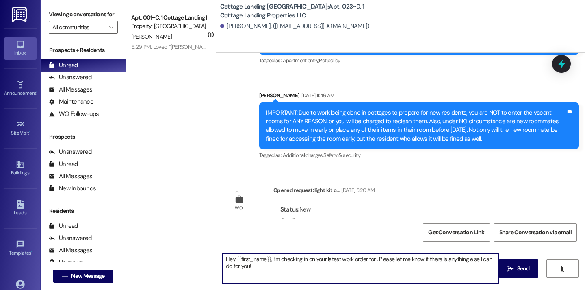
click at [372, 260] on textarea "Hey {{first_name}}, I’m checking in on your latest work order for . Please let …" at bounding box center [361, 268] width 276 height 30
type textarea "Hey {{first_name}}, I’m checking in on your latest work order for the lights no…"
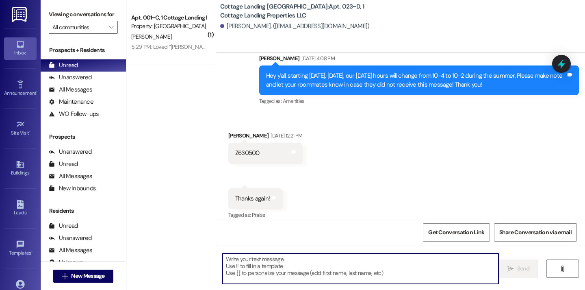
scroll to position [5477, 0]
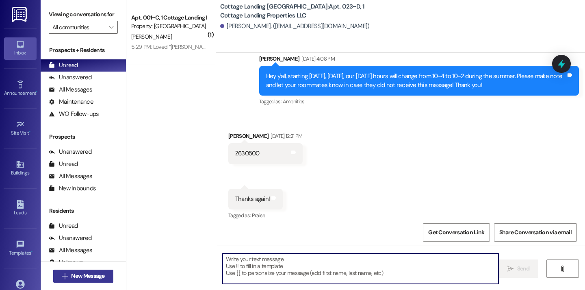
click at [100, 277] on span "New Message" at bounding box center [87, 275] width 33 height 9
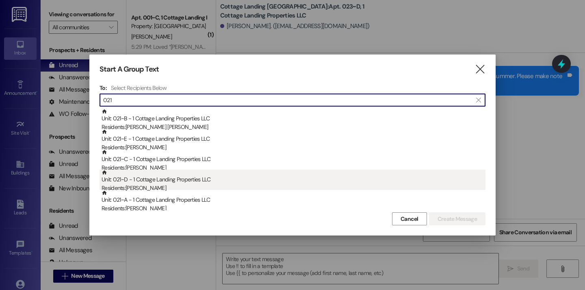
type input "021"
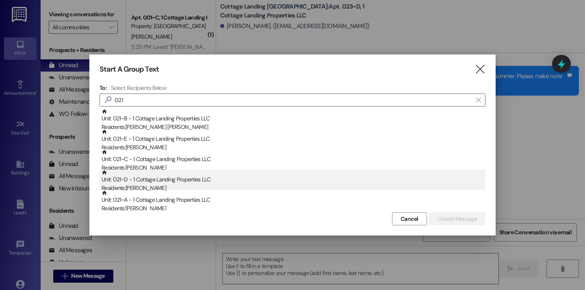
click at [177, 178] on div "Unit: 021~D - 1 Cottage Landing Properties LLC Residents: Jordan Charbonnet" at bounding box center [294, 180] width 384 height 23
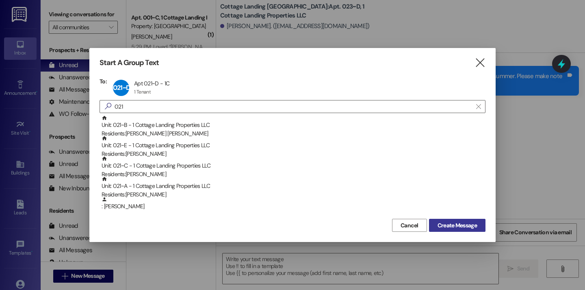
click at [432, 225] on button "Create Message" at bounding box center [457, 225] width 56 height 13
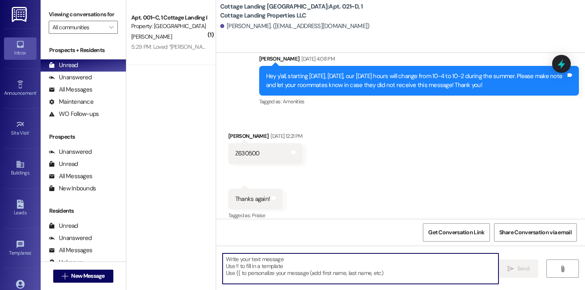
click at [306, 268] on textarea at bounding box center [361, 268] width 276 height 30
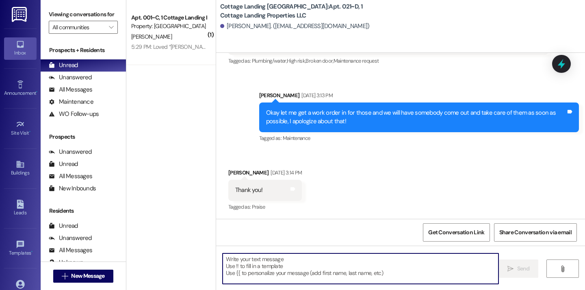
scroll to position [652, 0]
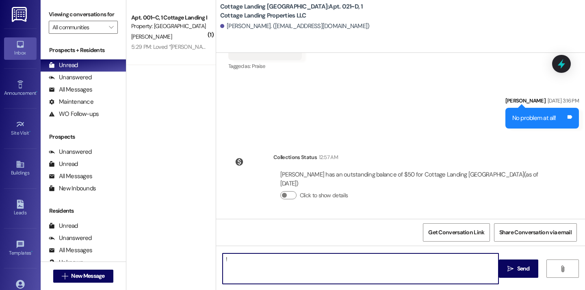
type textarea "!!"
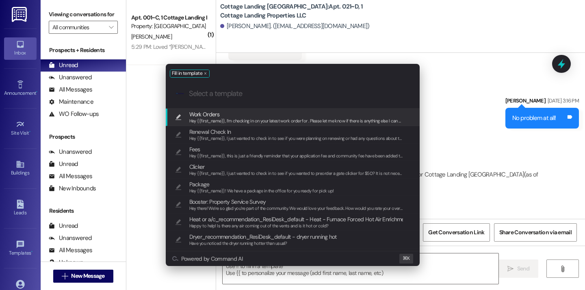
click at [253, 116] on span "Work Orders" at bounding box center [296, 114] width 214 height 9
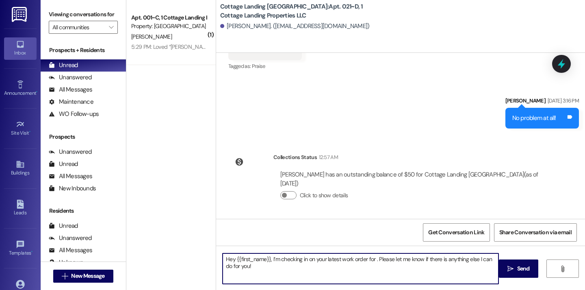
click at [370, 257] on textarea "Hey {{first_name}}, I’m checking in on your latest work order for . Please let …" at bounding box center [361, 268] width 276 height 30
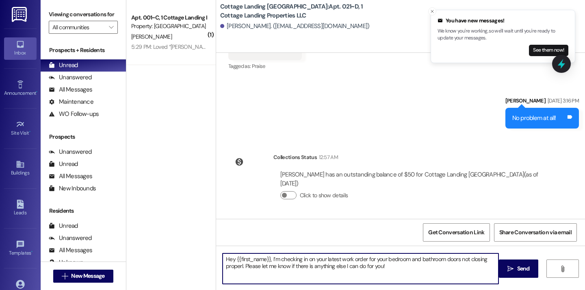
type textarea "Hey {{first_name}}, I’m checking in on your latest work order for your bedroom …"
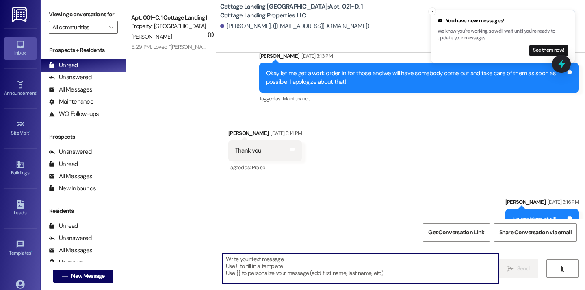
scroll to position [717, 0]
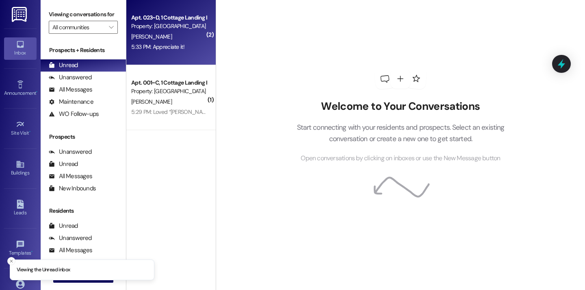
click at [182, 46] on div "5:33 PM: Appreciate it! 5:33 PM: Appreciate it!" at bounding box center [168, 47] width 77 height 10
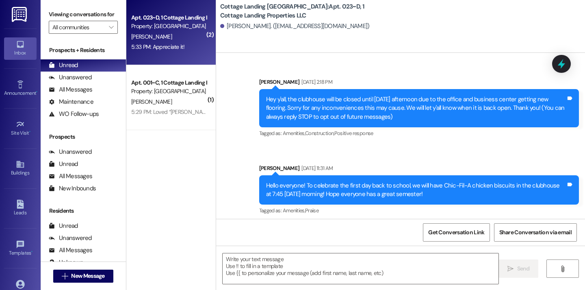
scroll to position [7680, 0]
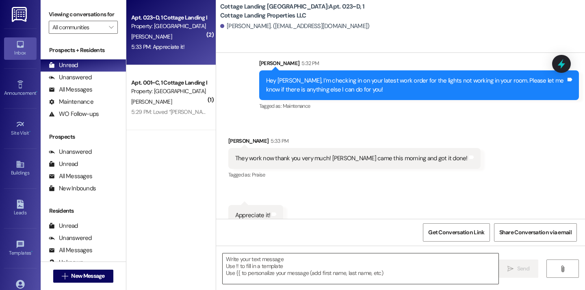
click at [281, 267] on textarea at bounding box center [361, 268] width 276 height 30
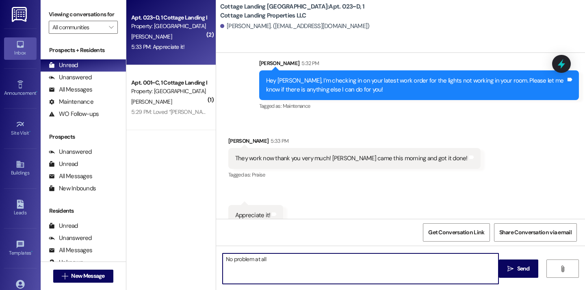
type textarea "No problem at all!"
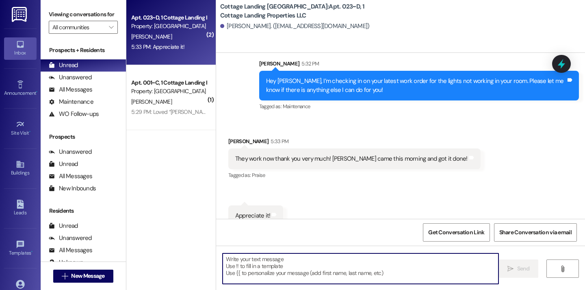
scroll to position [7736, 0]
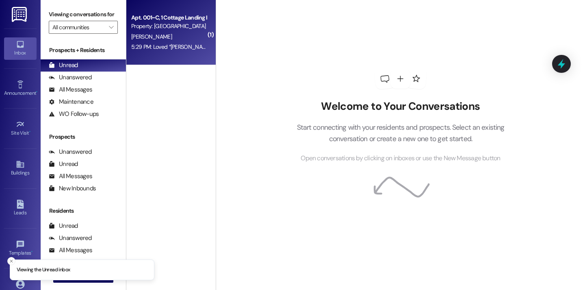
click at [165, 43] on div "5:29 PM: Loved “[PERSON_NAME] (Cottage Landing [GEOGRAPHIC_DATA]): Hey [PERSON_…" at bounding box center [168, 47] width 77 height 10
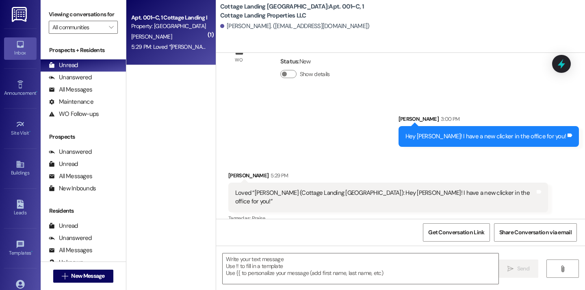
scroll to position [234, 0]
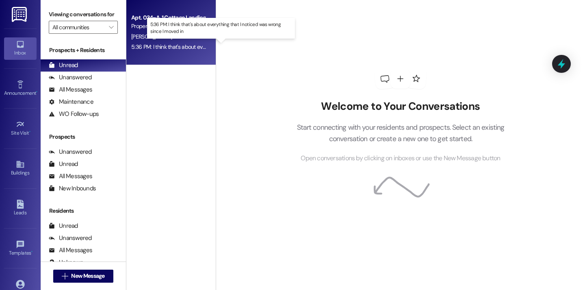
click at [183, 43] on div "5:36 PM: I think that's about everything that I noticed was wrong since I moved…" at bounding box center [225, 46] width 189 height 7
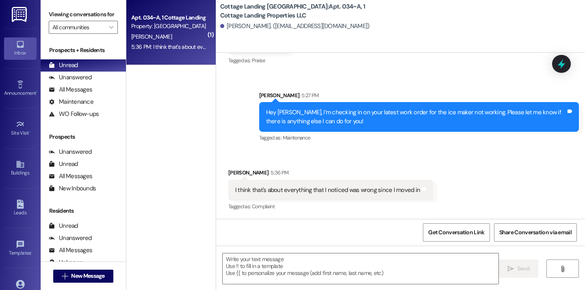
scroll to position [966, 0]
click at [257, 239] on div "Get Conversation Link Share Conversation via email" at bounding box center [400, 232] width 369 height 27
click at [232, 262] on textarea at bounding box center [361, 268] width 276 height 30
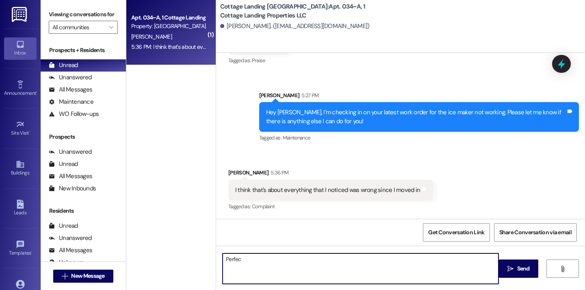
type textarea "Perfect"
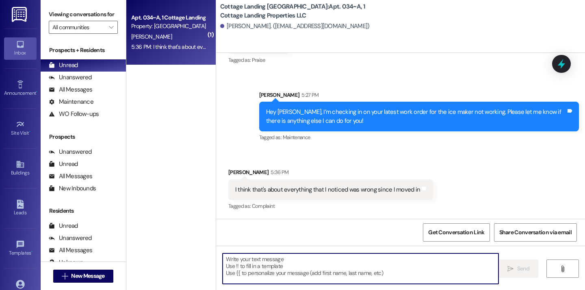
scroll to position [966, 0]
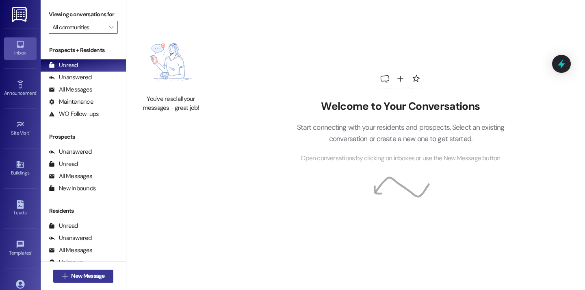
click at [78, 275] on span "New Message" at bounding box center [87, 275] width 33 height 9
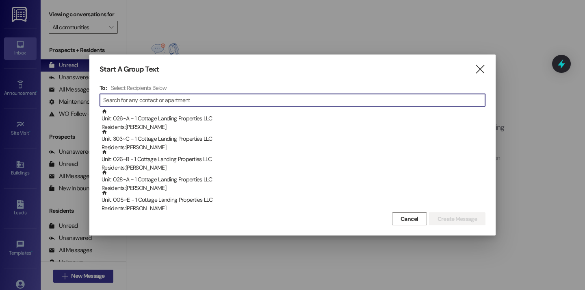
type input "d"
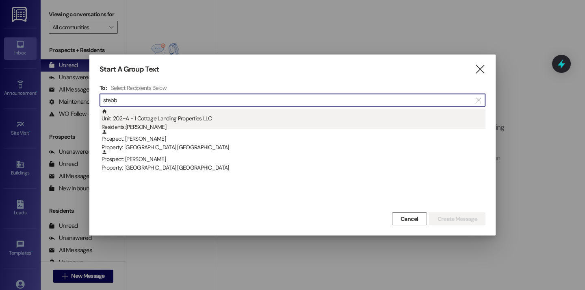
type input "stebb"
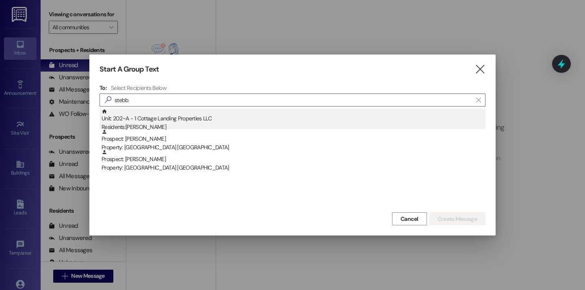
click at [192, 116] on div "Unit: 202~A - 1 Cottage Landing Properties LLC Residents: Riley Stebbing" at bounding box center [294, 119] width 384 height 23
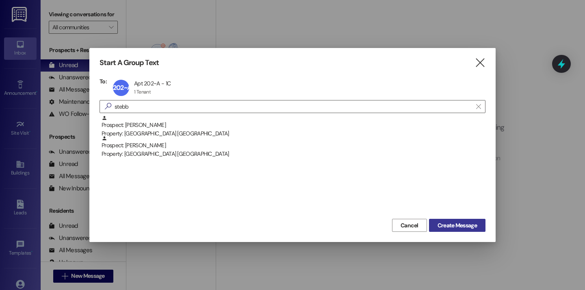
click at [461, 223] on span "Create Message" at bounding box center [456, 225] width 39 height 9
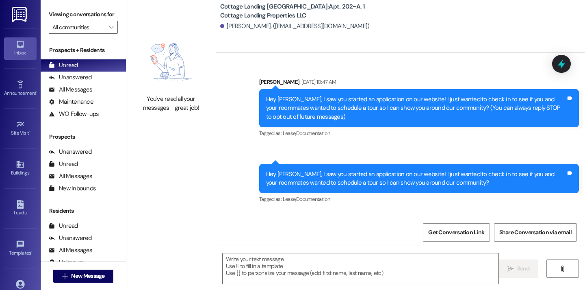
scroll to position [41, 0]
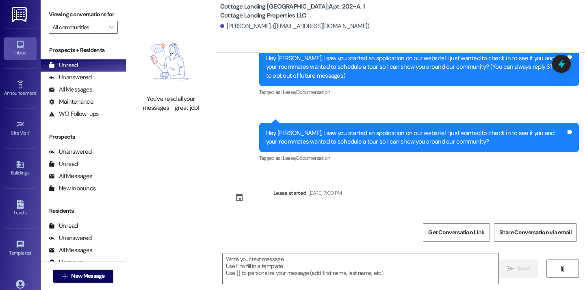
click at [255, 287] on div " Send " at bounding box center [400, 275] width 369 height 61
click at [252, 274] on textarea at bounding box center [361, 268] width 276 height 30
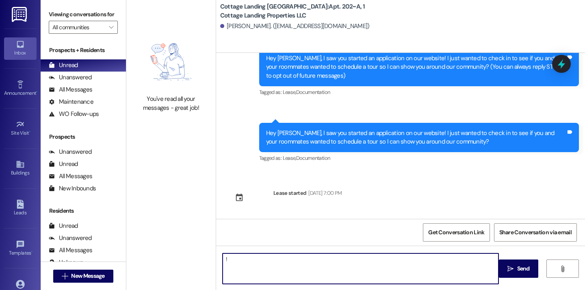
type textarea "!!"
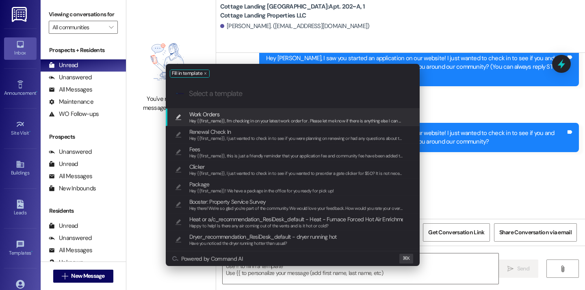
click at [217, 121] on span "Hey {{first_name}}, I’m checking in on your latest work order for . Please let …" at bounding box center [304, 121] width 230 height 6
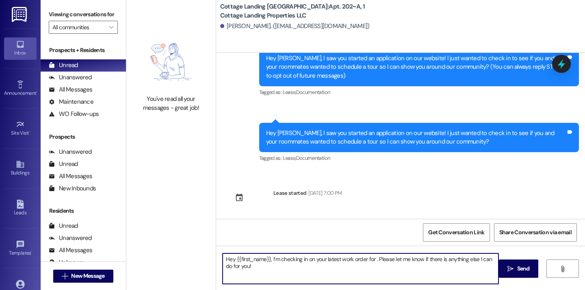
click at [372, 259] on textarea "Hey {{first_name}}, I’m checking in on your latest work order for . Please let …" at bounding box center [361, 268] width 276 height 30
type textarea "Hey {{first_name}}, I’m checking in on your latest work order for the outlets i…"
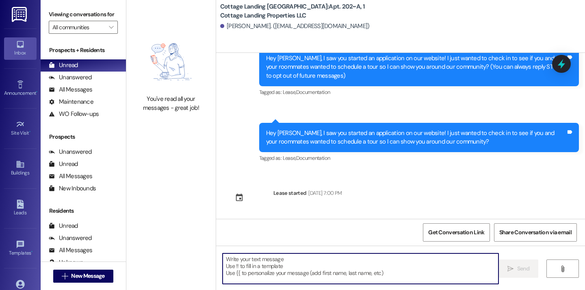
scroll to position [106, 0]
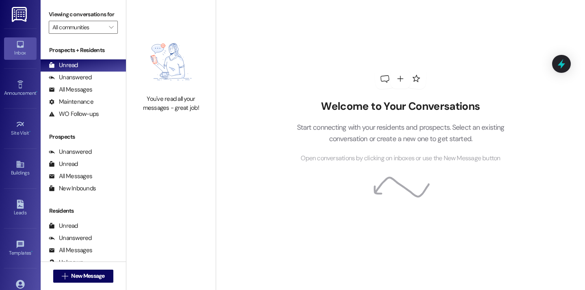
scroll to position [58, 0]
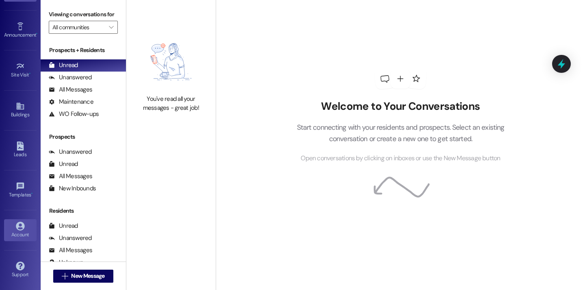
click at [17, 222] on icon at bounding box center [20, 225] width 9 height 9
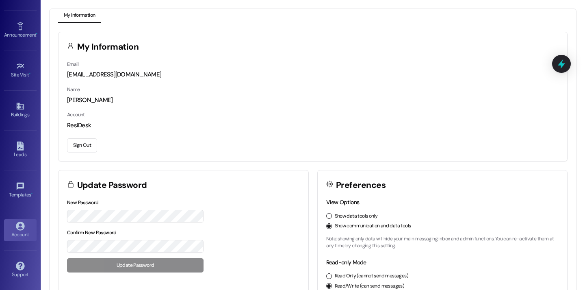
click at [84, 147] on button "Sign Out" at bounding box center [82, 145] width 30 height 14
